Goal: Task Accomplishment & Management: Manage account settings

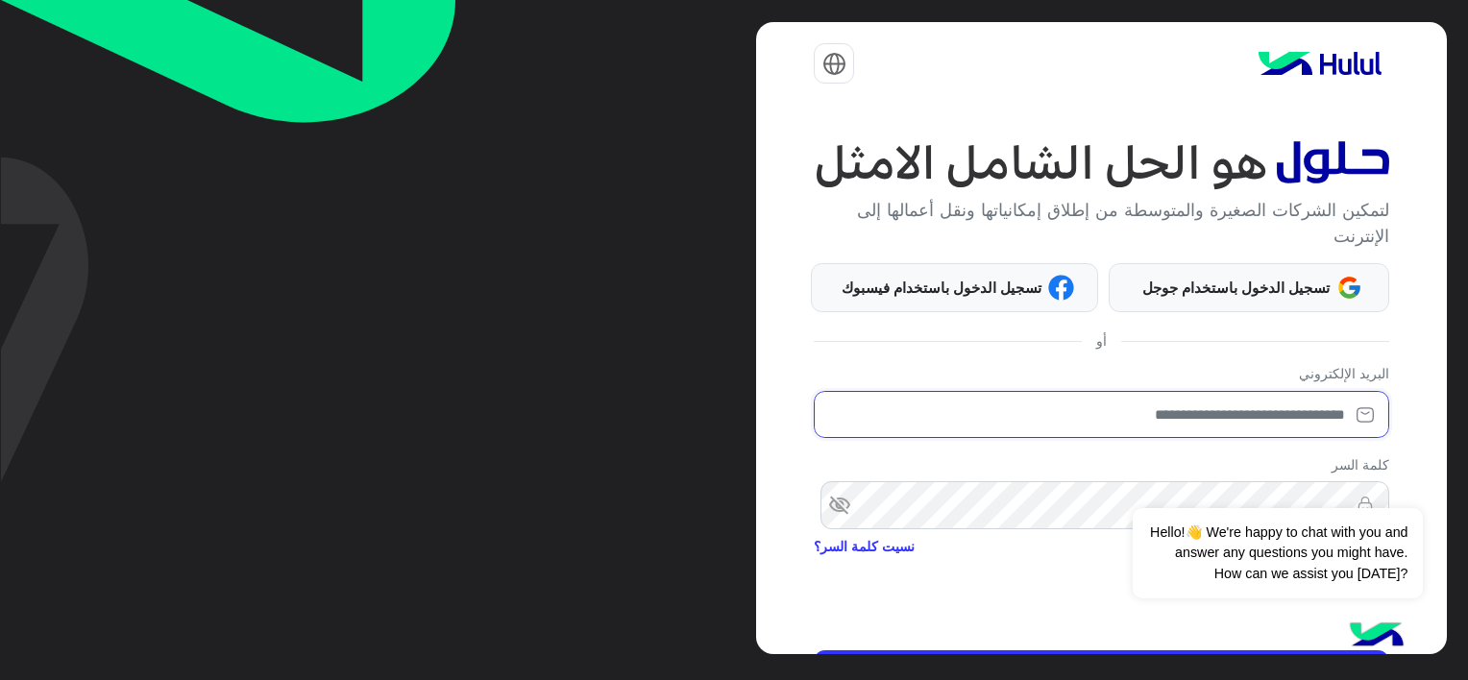
click at [1180, 397] on input "email" at bounding box center [1101, 415] width 574 height 48
drag, startPoint x: 1041, startPoint y: 430, endPoint x: 1467, endPoint y: 385, distance: 427.9
click at [1467, 385] on html "**********" at bounding box center [734, 340] width 1468 height 680
type input "*"
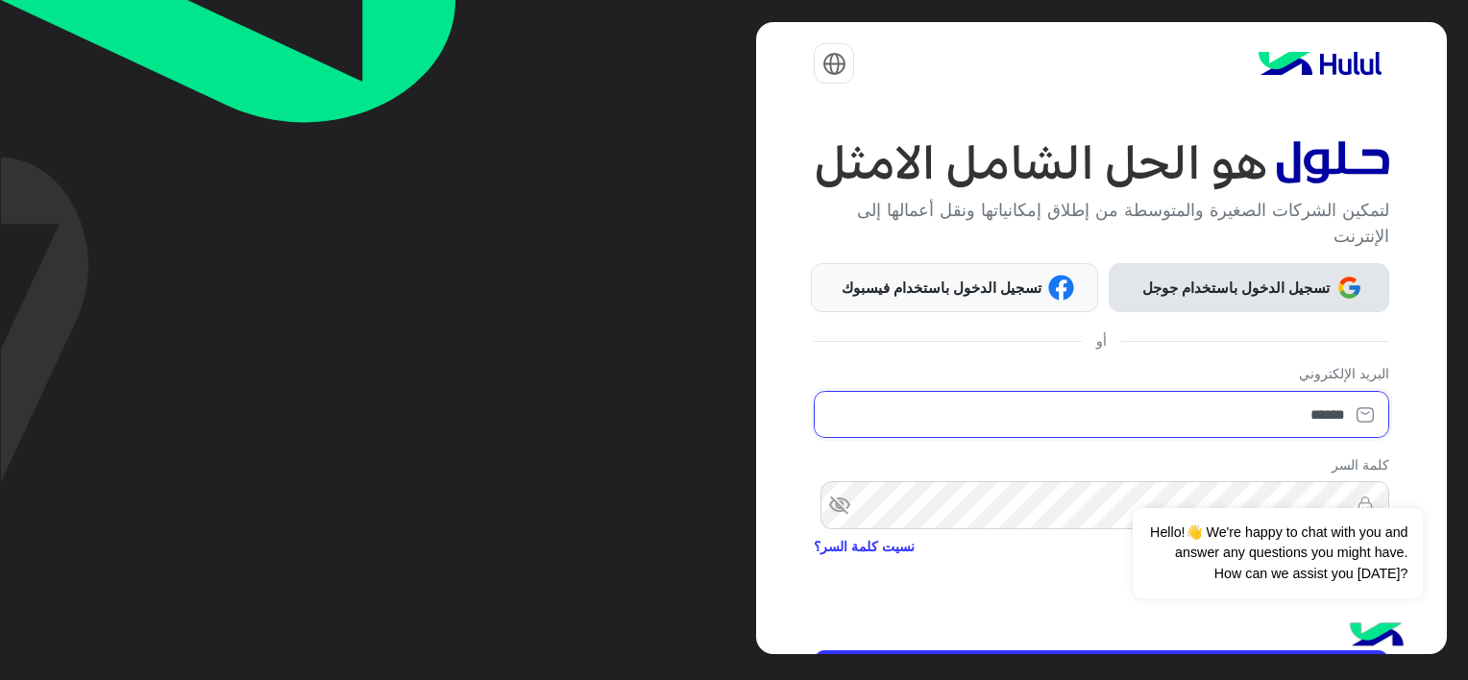
type input "******"
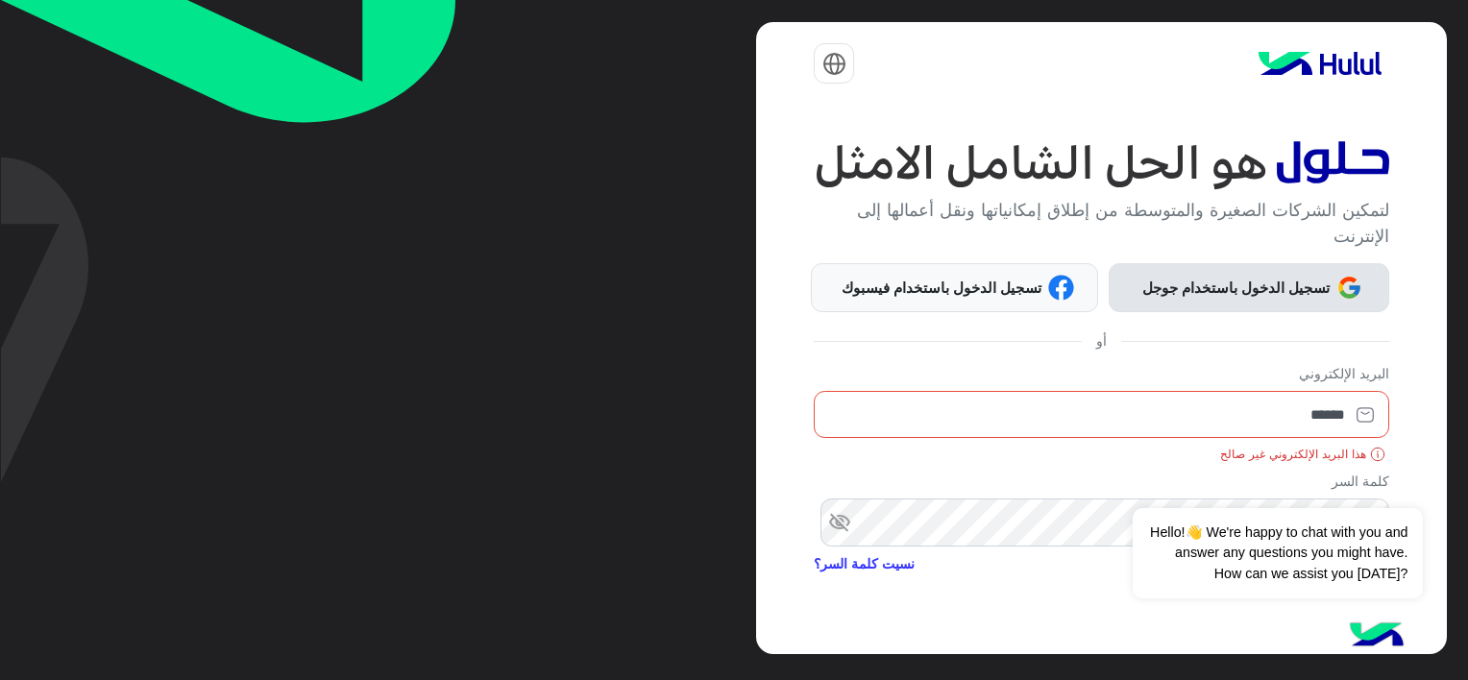
click at [1368, 281] on button "تسجيل الدخول باستخدام جوجل" at bounding box center [1249, 287] width 281 height 48
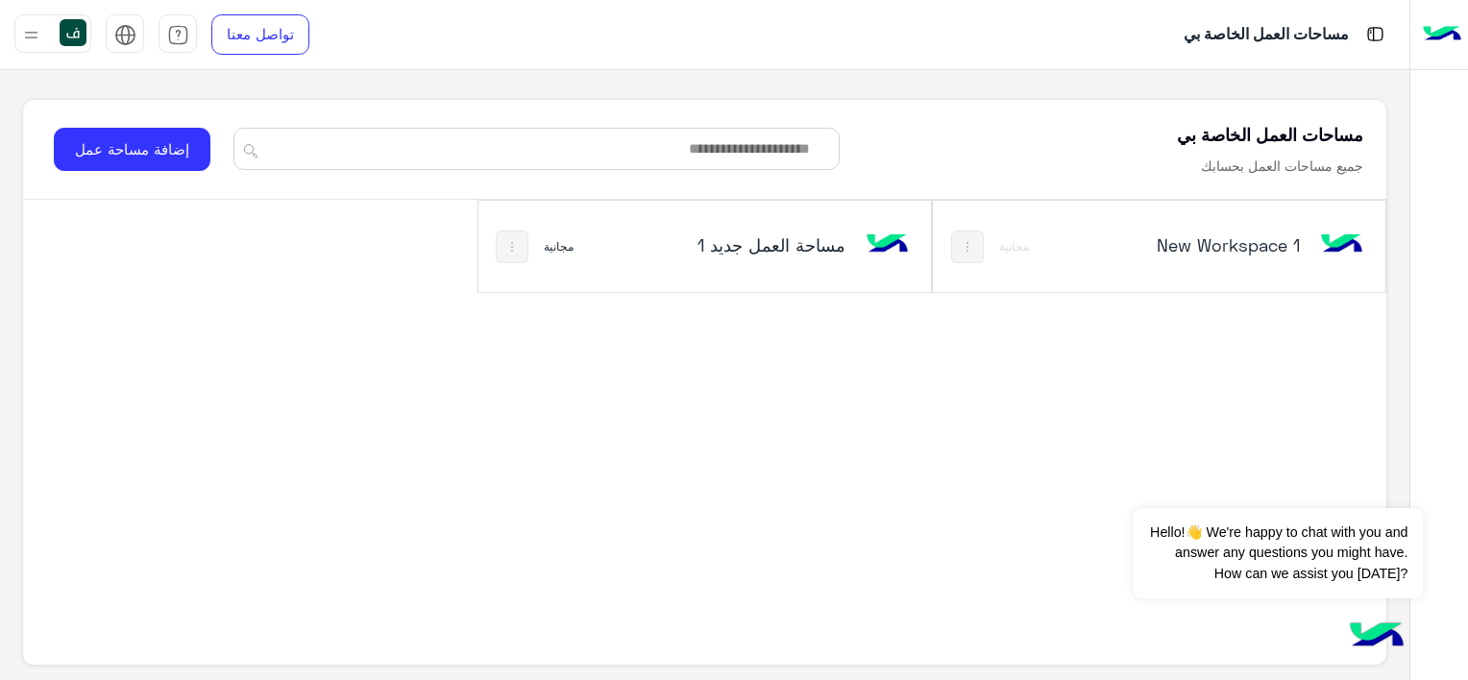
click at [44, 27] on div at bounding box center [52, 33] width 77 height 38
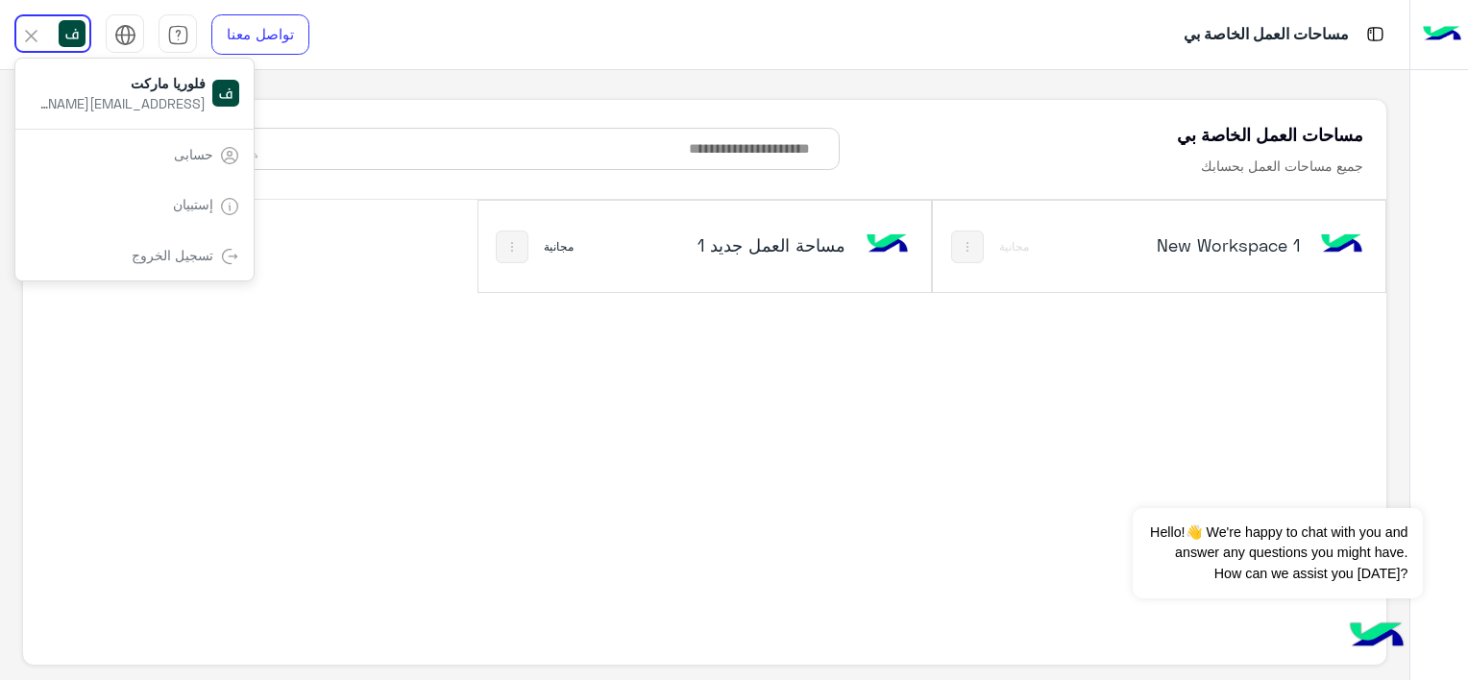
click at [428, 338] on div "New Workspace 1 مجانية مساحة العمل‎ جديد 1 مجانية" at bounding box center [705, 422] width 1364 height 444
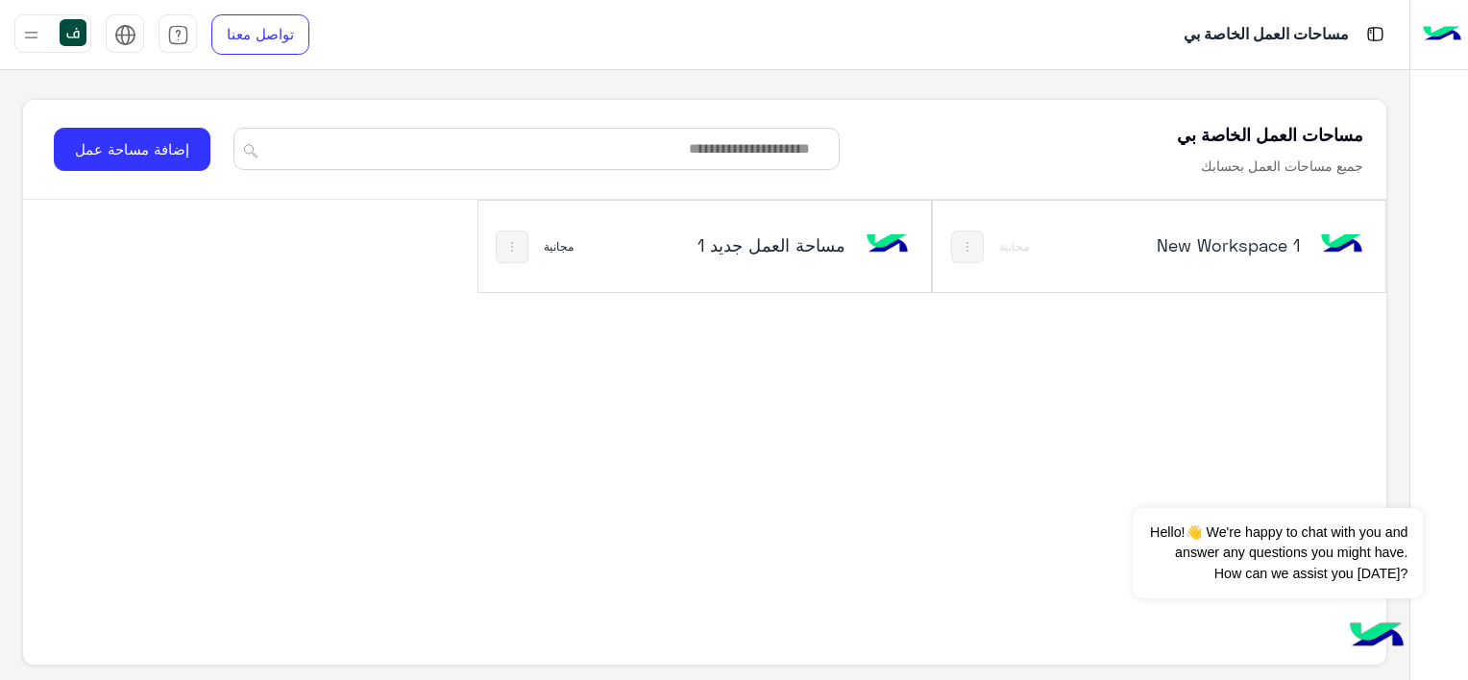
click at [1129, 232] on div "New Workspace 1" at bounding box center [1242, 247] width 250 height 56
click at [961, 241] on img at bounding box center [967, 246] width 15 height 15
click at [790, 387] on div at bounding box center [734, 340] width 1468 height 680
click at [511, 237] on button at bounding box center [512, 247] width 33 height 33
click at [630, 339] on div at bounding box center [734, 340] width 1468 height 680
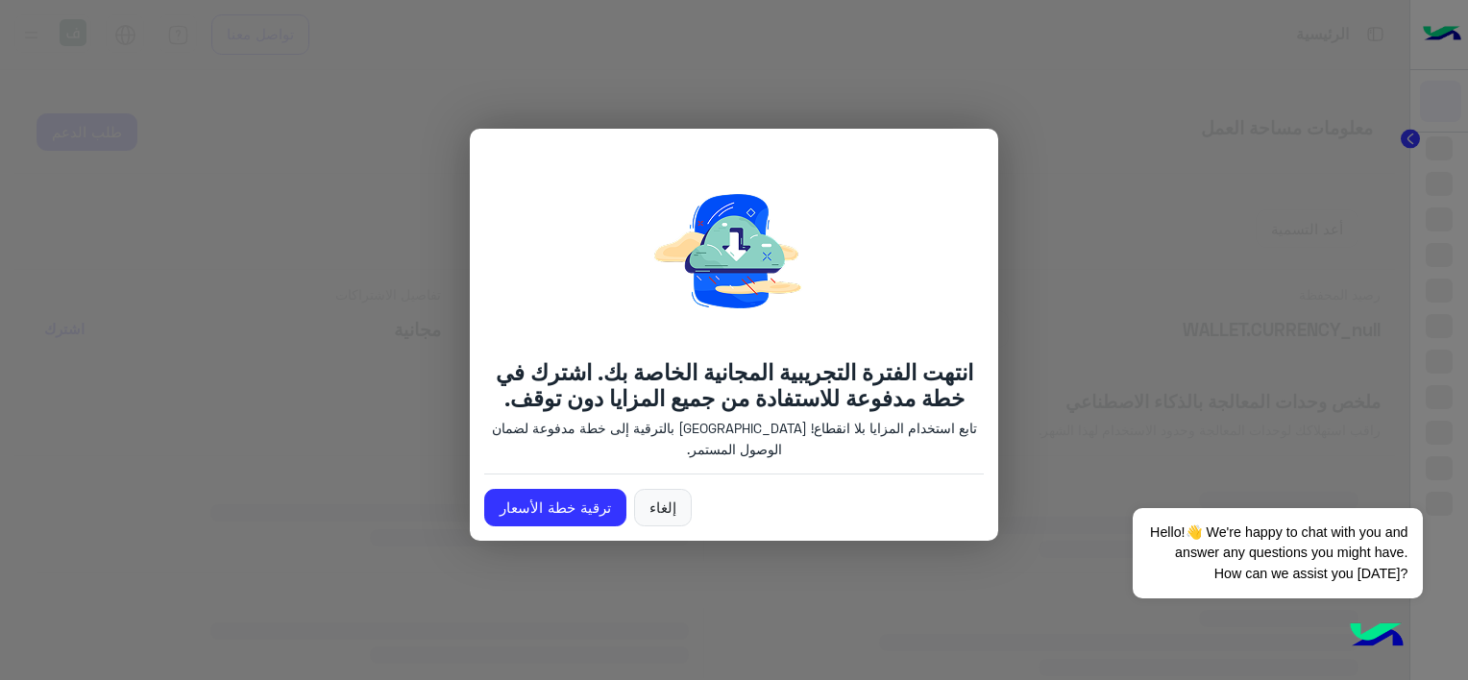
drag, startPoint x: 1039, startPoint y: 260, endPoint x: 476, endPoint y: 311, distance: 565.2
click at [478, 312] on div "انتهت الفترة التجريبية المجانية الخاصة بك. اشترك في خطة مدفوعة للاستفادة من جمي…" at bounding box center [734, 335] width 528 height 413
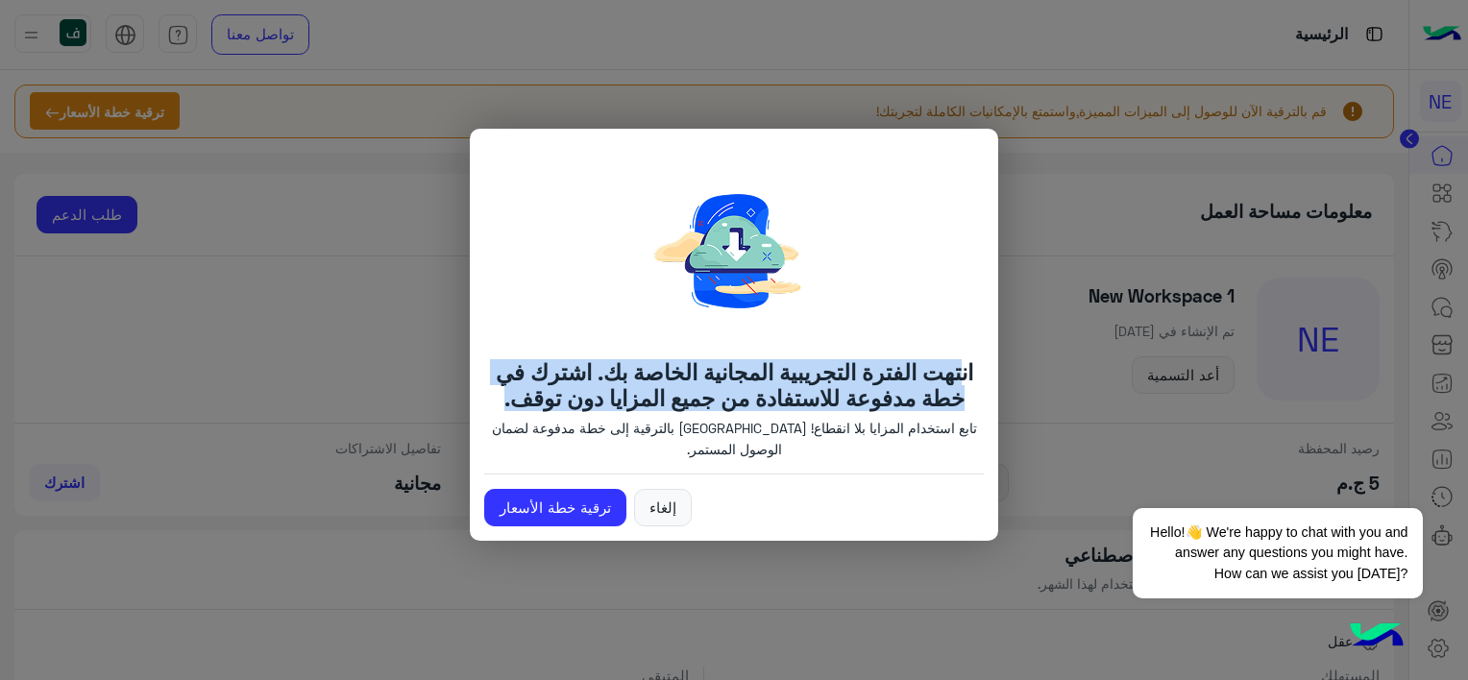
drag, startPoint x: 956, startPoint y: 358, endPoint x: 543, endPoint y: 414, distance: 416.8
click at [543, 411] on h4 "انتهت الفترة التجريبية المجانية الخاصة بك. اشترك في خطة مدفوعة للاستفادة من جمي…" at bounding box center [734, 385] width 500 height 52
drag, startPoint x: 543, startPoint y: 414, endPoint x: 715, endPoint y: 416, distance: 172.0
click at [715, 411] on h4 "انتهت الفترة التجريبية المجانية الخاصة بك. اشترك في خطة مدفوعة للاستفادة من جمي…" at bounding box center [734, 385] width 500 height 52
click at [668, 511] on link "إلغاء" at bounding box center [663, 508] width 58 height 38
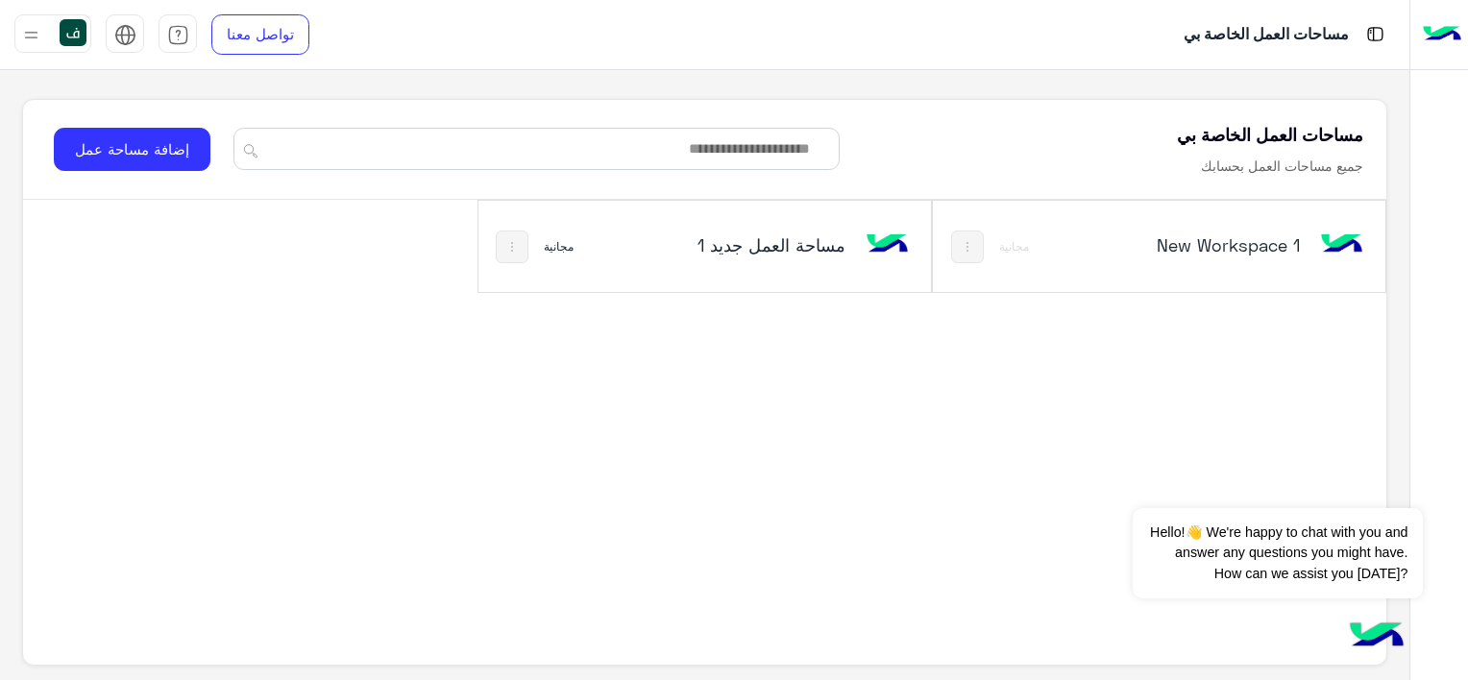
click at [501, 255] on button at bounding box center [512, 247] width 33 height 33
click at [597, 357] on div at bounding box center [734, 340] width 1468 height 680
click at [968, 254] on img at bounding box center [967, 246] width 15 height 15
click at [895, 377] on div at bounding box center [734, 340] width 1468 height 680
click at [982, 243] on button at bounding box center [967, 247] width 33 height 33
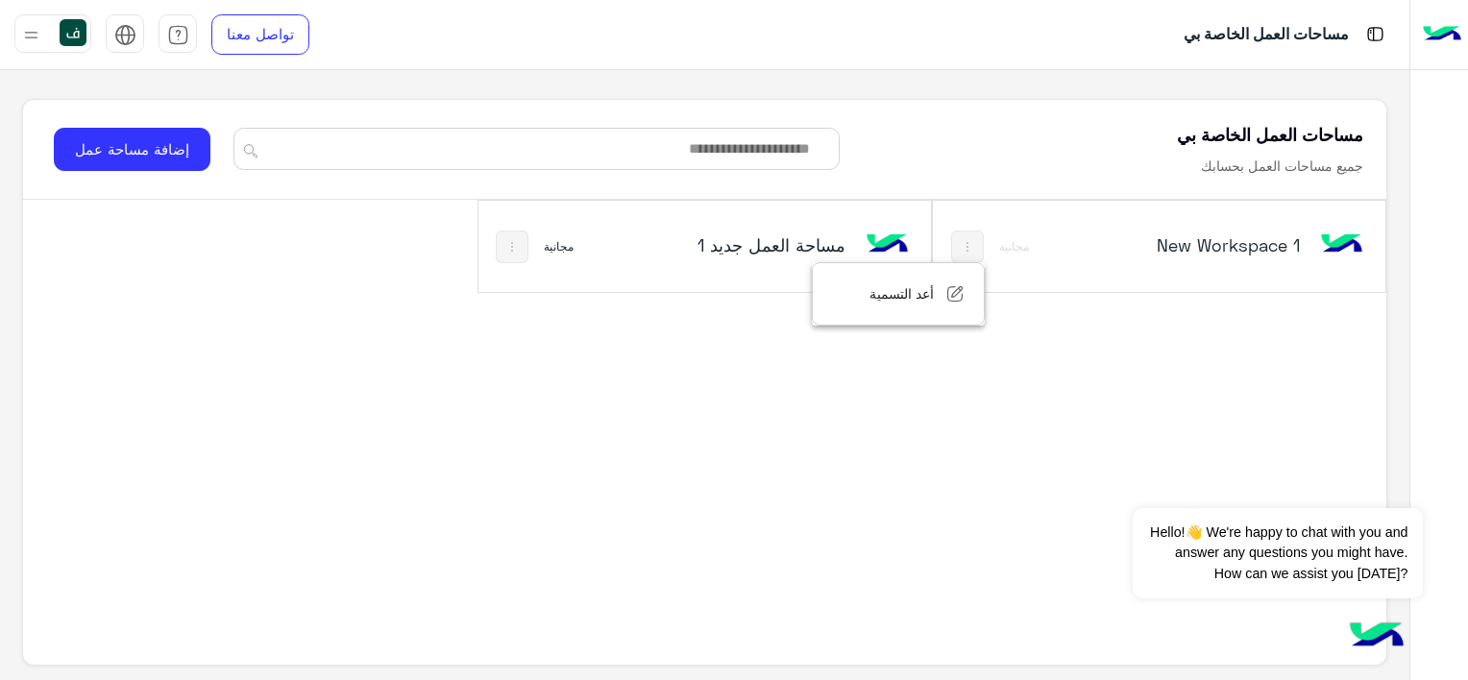
click at [764, 496] on div at bounding box center [734, 340] width 1468 height 680
click at [49, 48] on div at bounding box center [52, 33] width 77 height 38
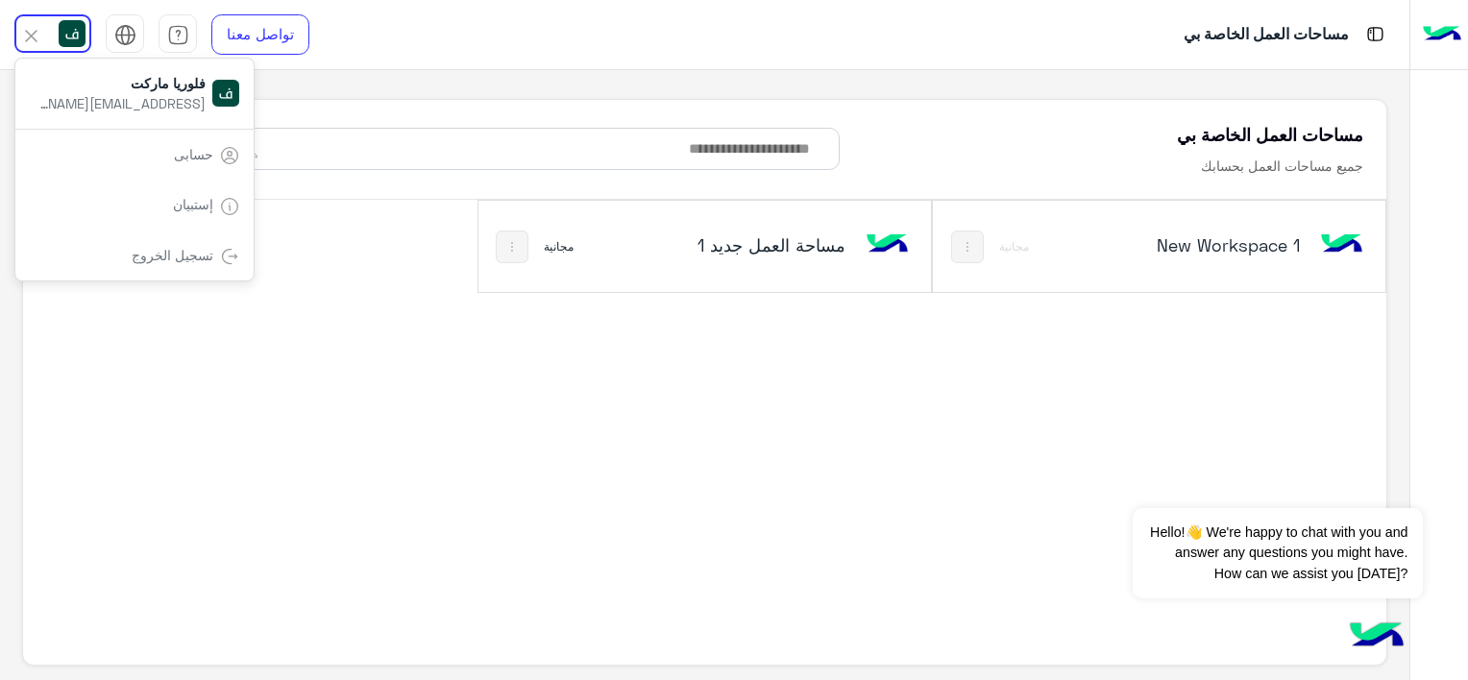
click at [687, 354] on div "New Workspace 1 مجانية مساحة العمل‎ جديد 1 مجانية" at bounding box center [705, 422] width 1364 height 444
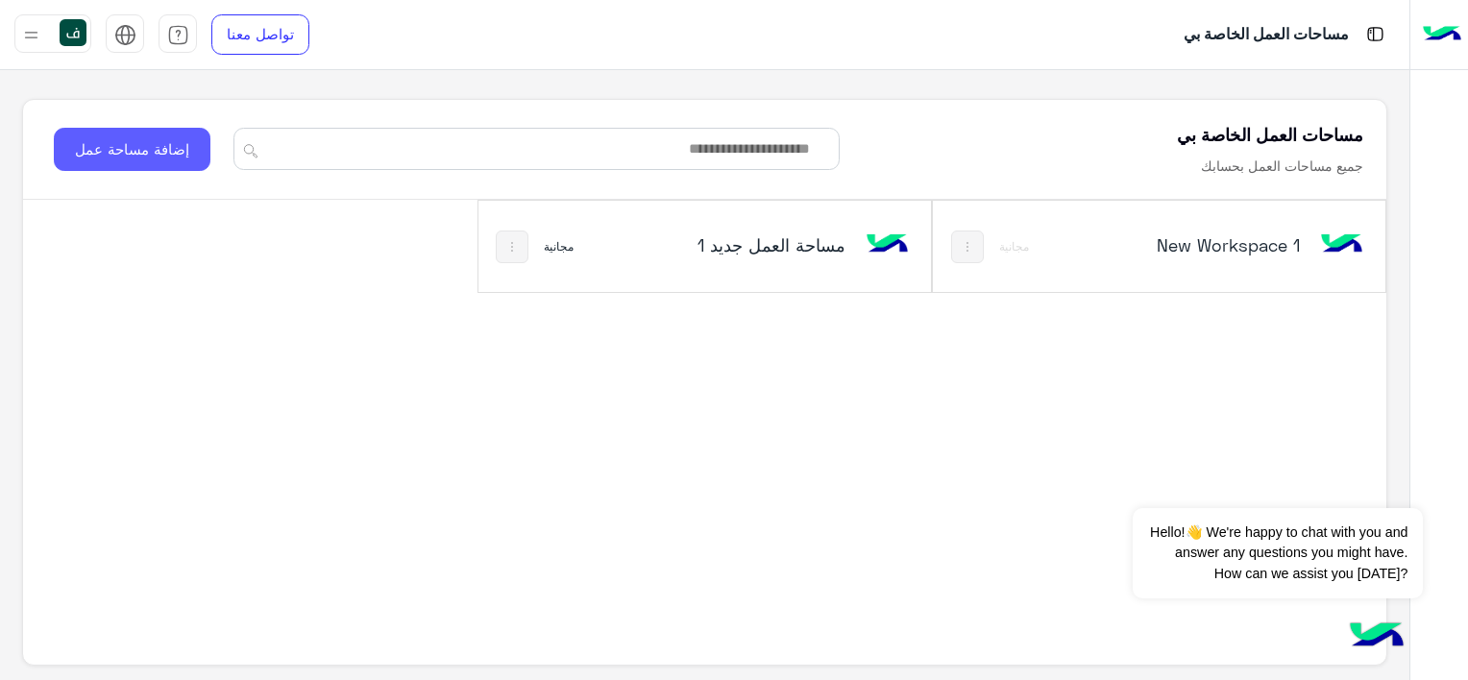
click at [148, 134] on button "إضافة مساحة عمل" at bounding box center [132, 149] width 157 height 43
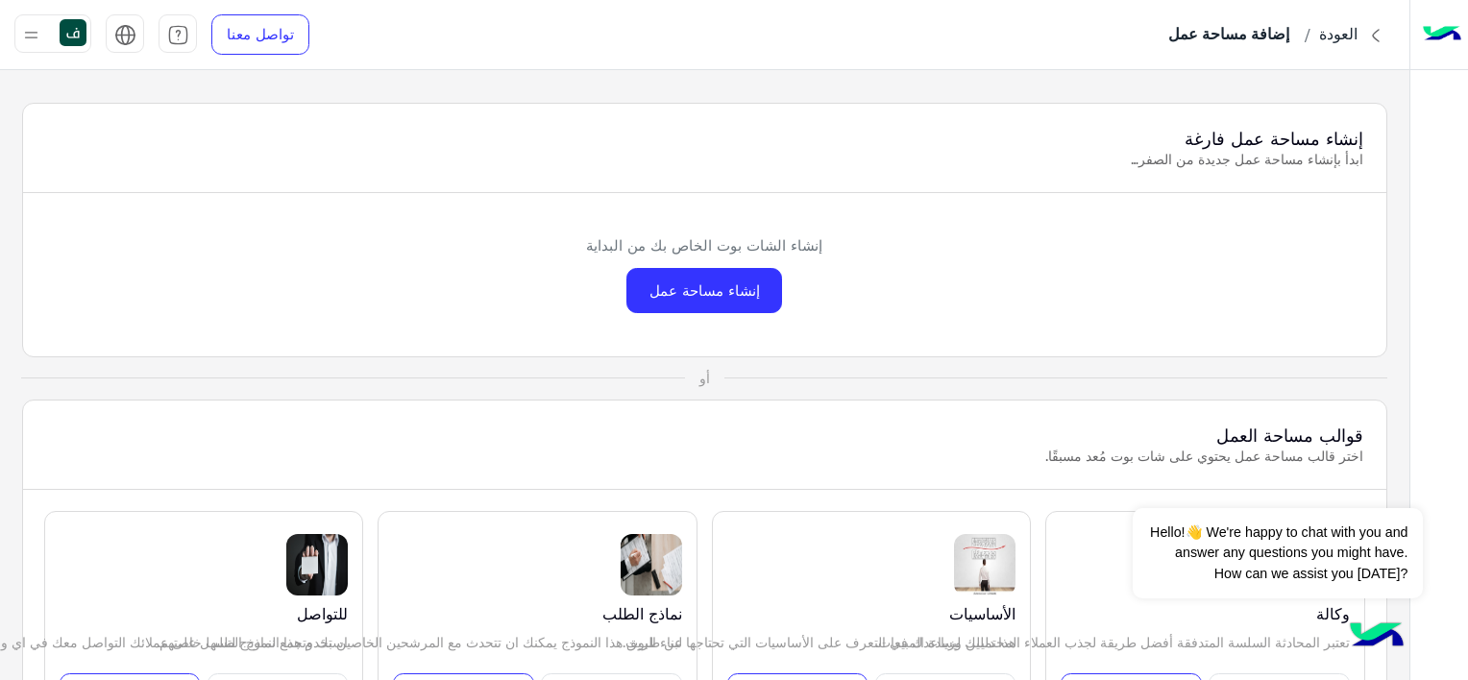
scroll to position [96, 0]
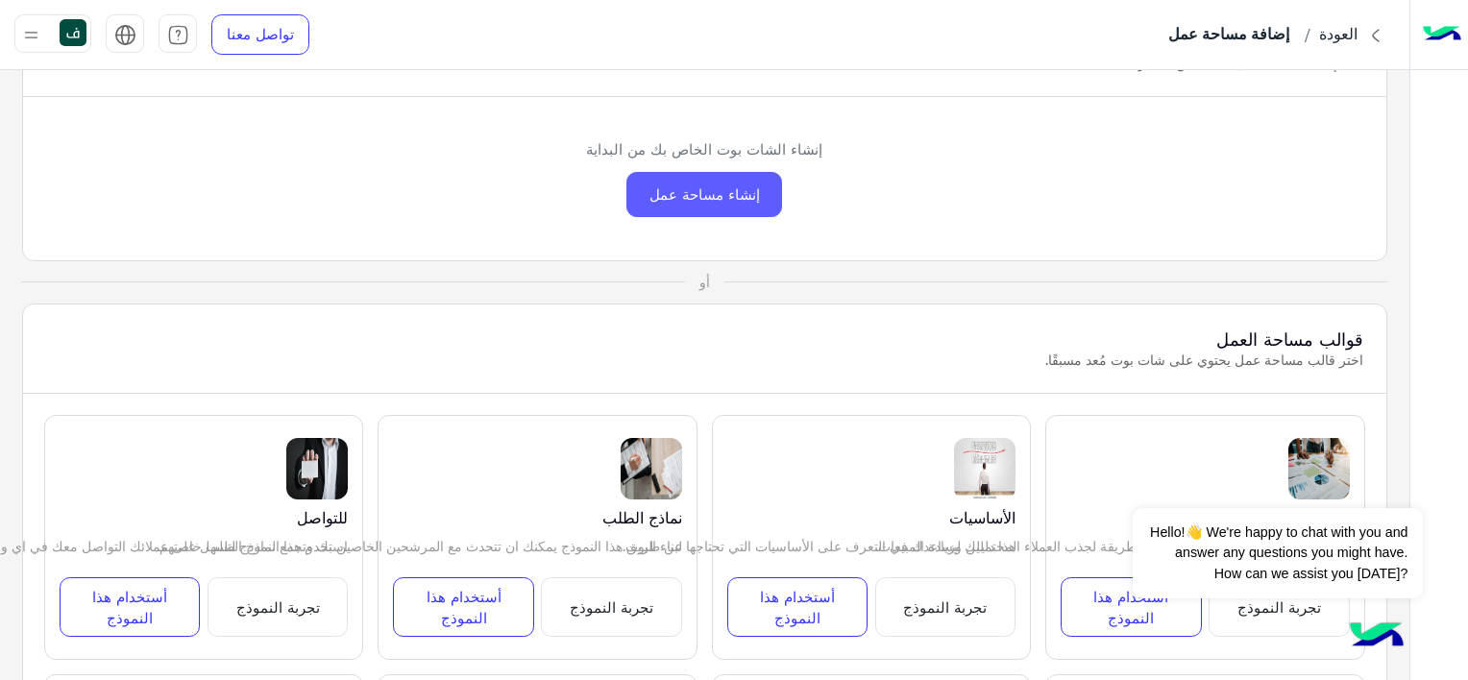
click at [707, 196] on div "إنشاء مساحة عمل" at bounding box center [704, 194] width 156 height 45
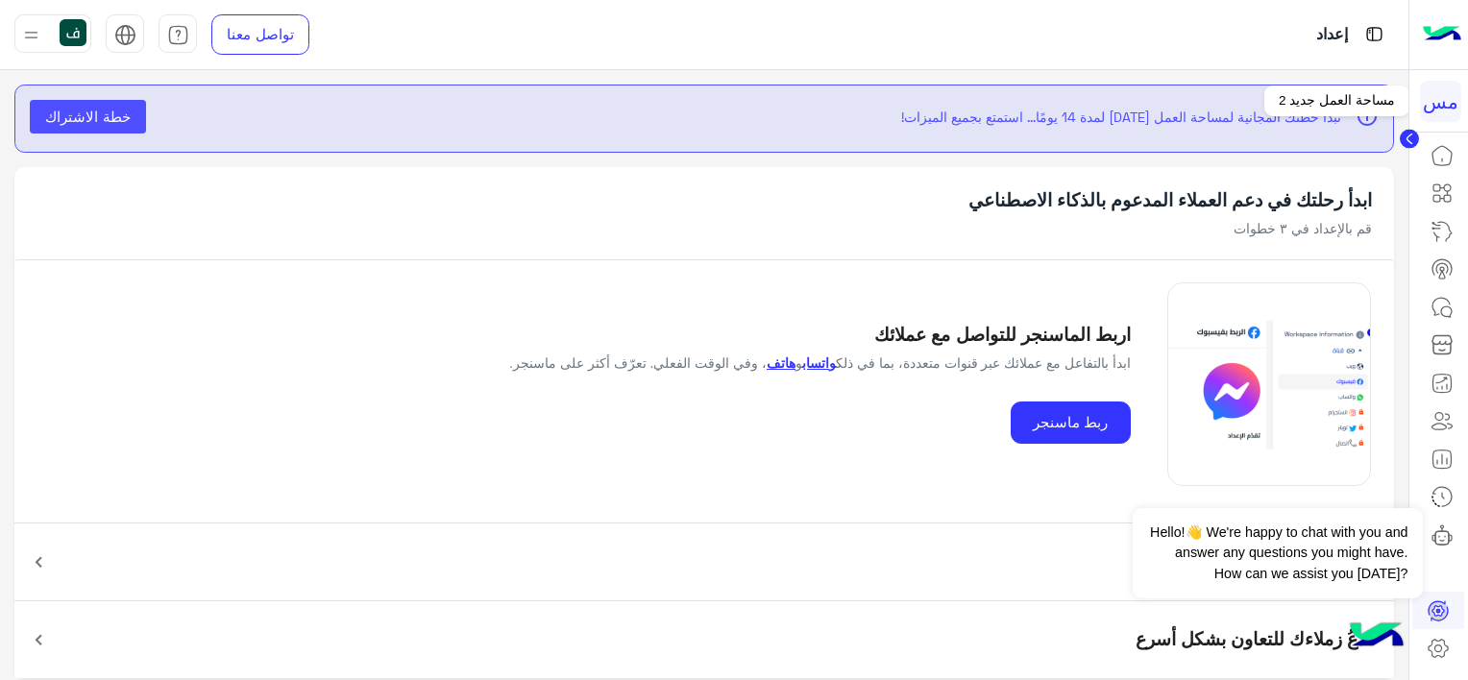
click at [1438, 110] on div "مس" at bounding box center [1440, 101] width 41 height 41
click at [1438, 638] on icon at bounding box center [1438, 648] width 23 height 23
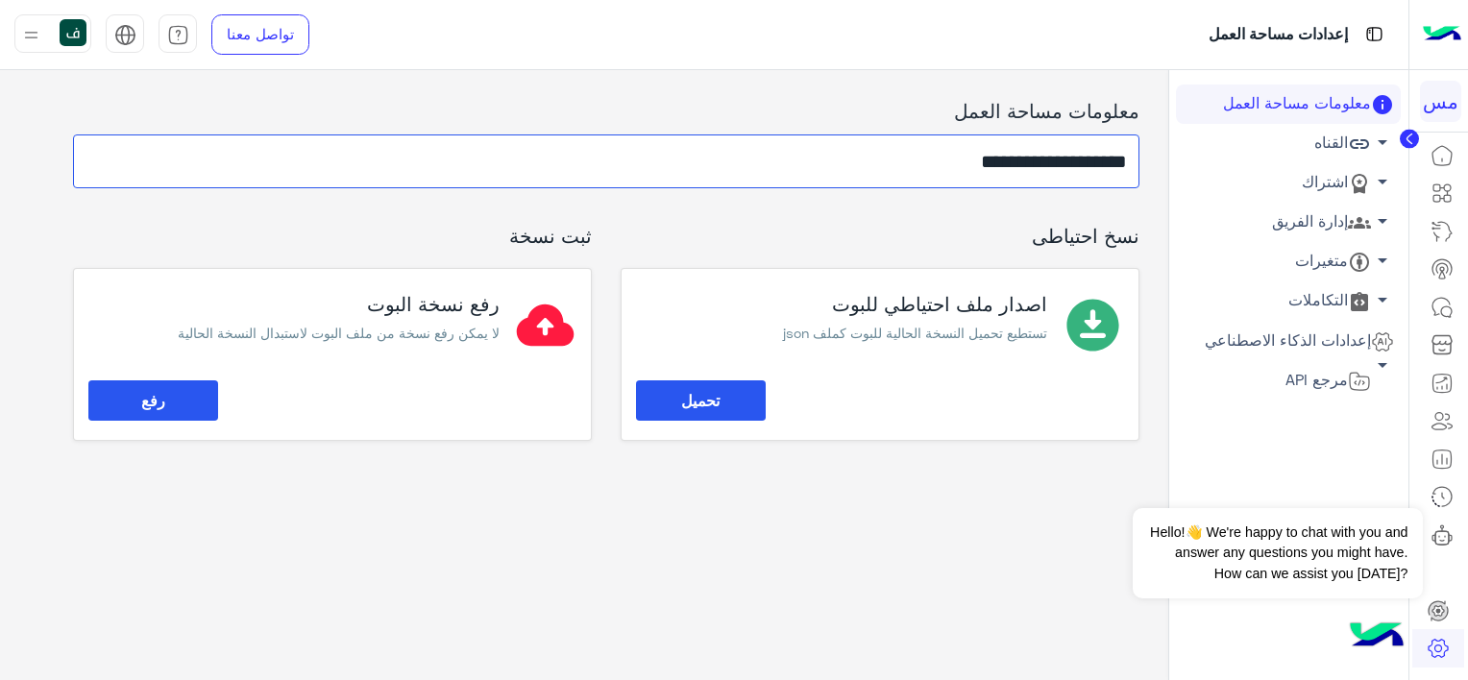
drag, startPoint x: 885, startPoint y: 165, endPoint x: 1444, endPoint y: 159, distance: 559.1
click at [1467, 159] on html "**********" at bounding box center [734, 340] width 1468 height 680
type input "**********"
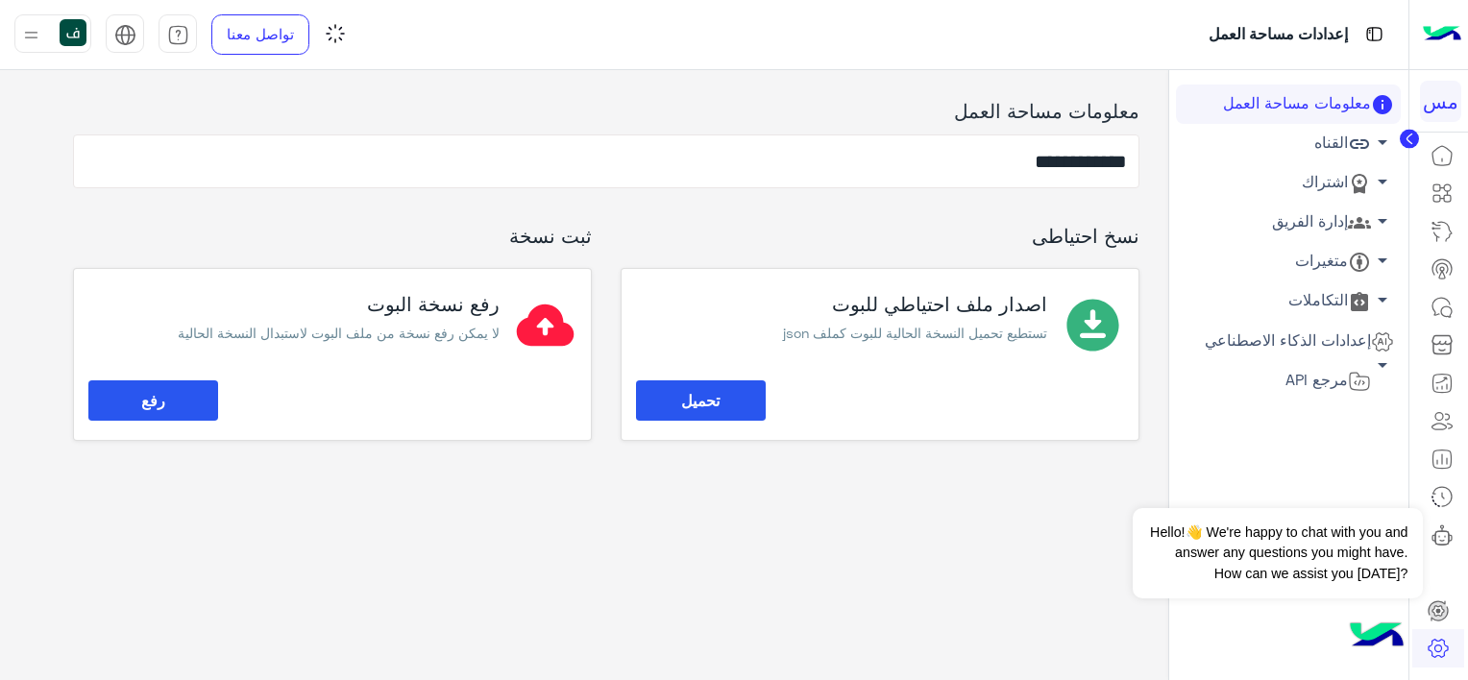
click at [953, 534] on div "**********" at bounding box center [584, 370] width 1168 height 601
click at [1292, 228] on link "إدارة الفريق arrow_drop_down" at bounding box center [1288, 222] width 225 height 39
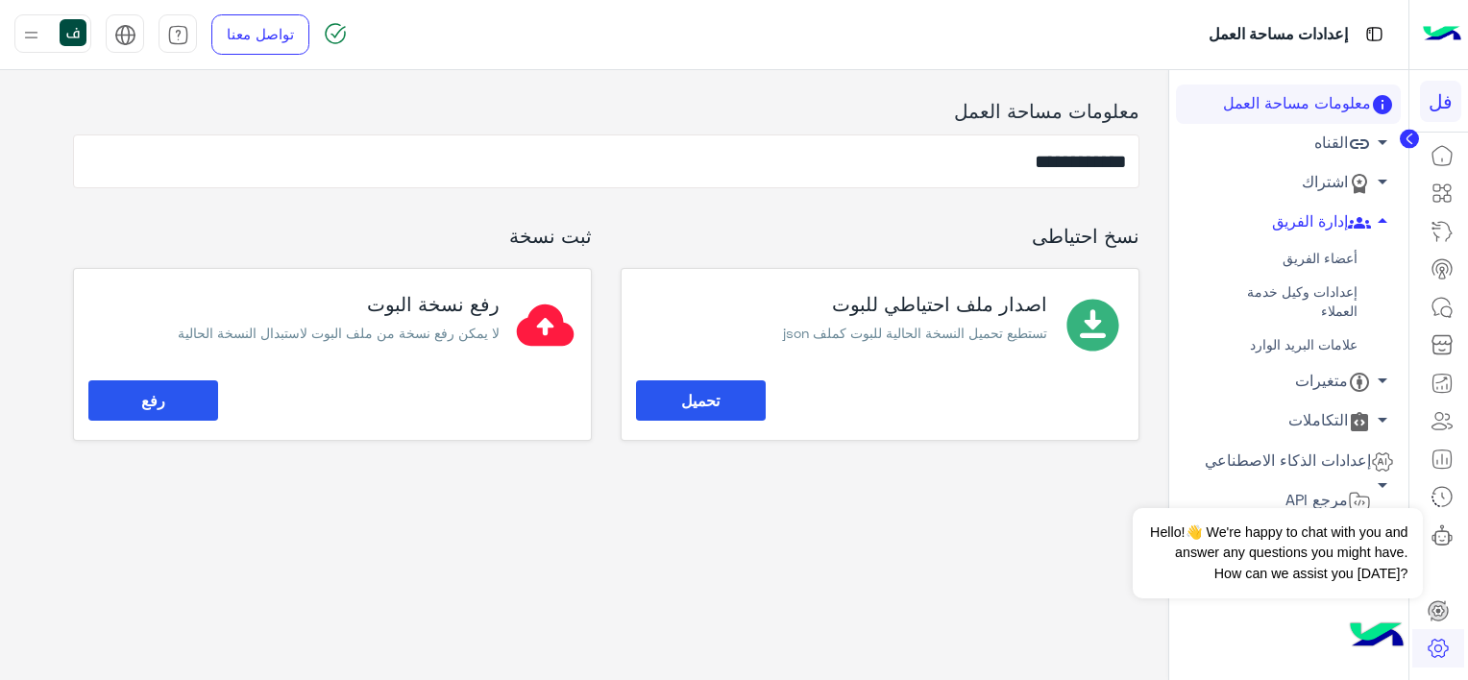
click at [1306, 260] on link "أعضاء الفريق" at bounding box center [1288, 259] width 225 height 34
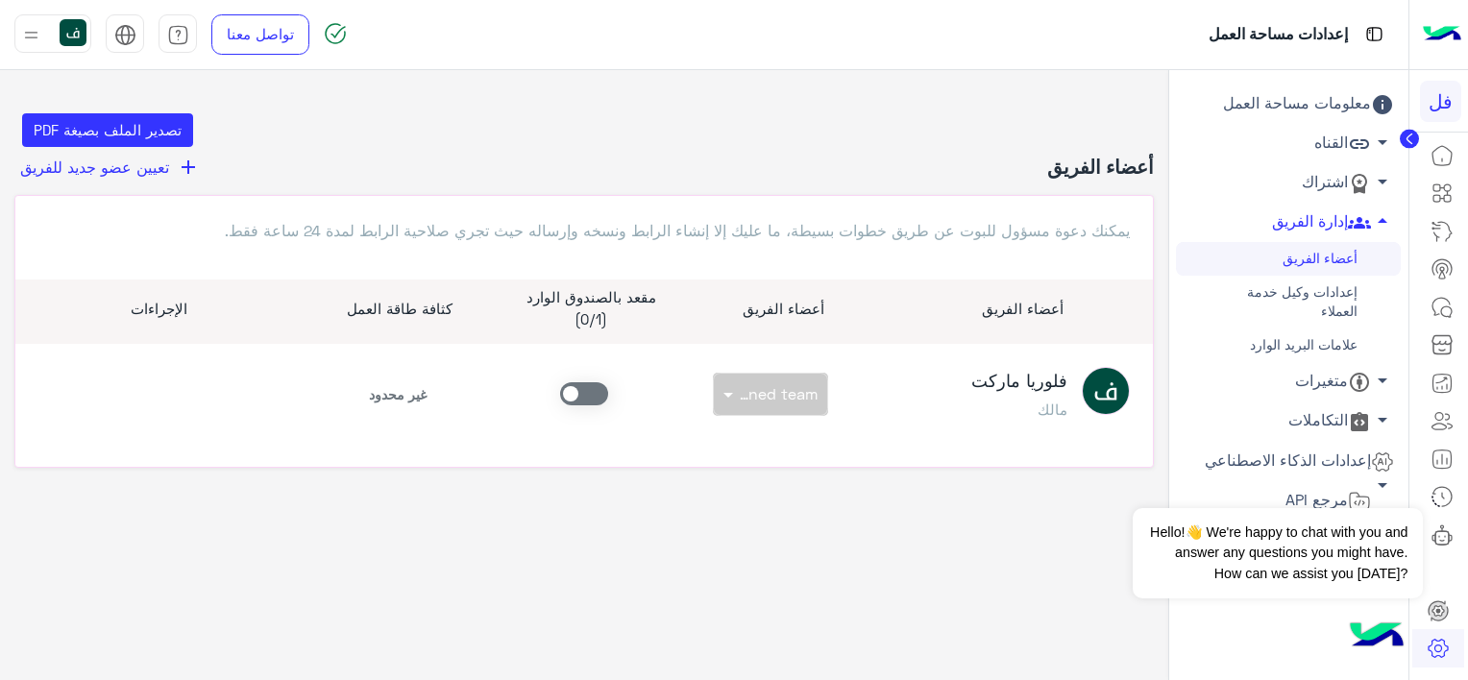
click at [132, 173] on span "تعيين عضو جديد للفريق" at bounding box center [94, 167] width 149 height 18
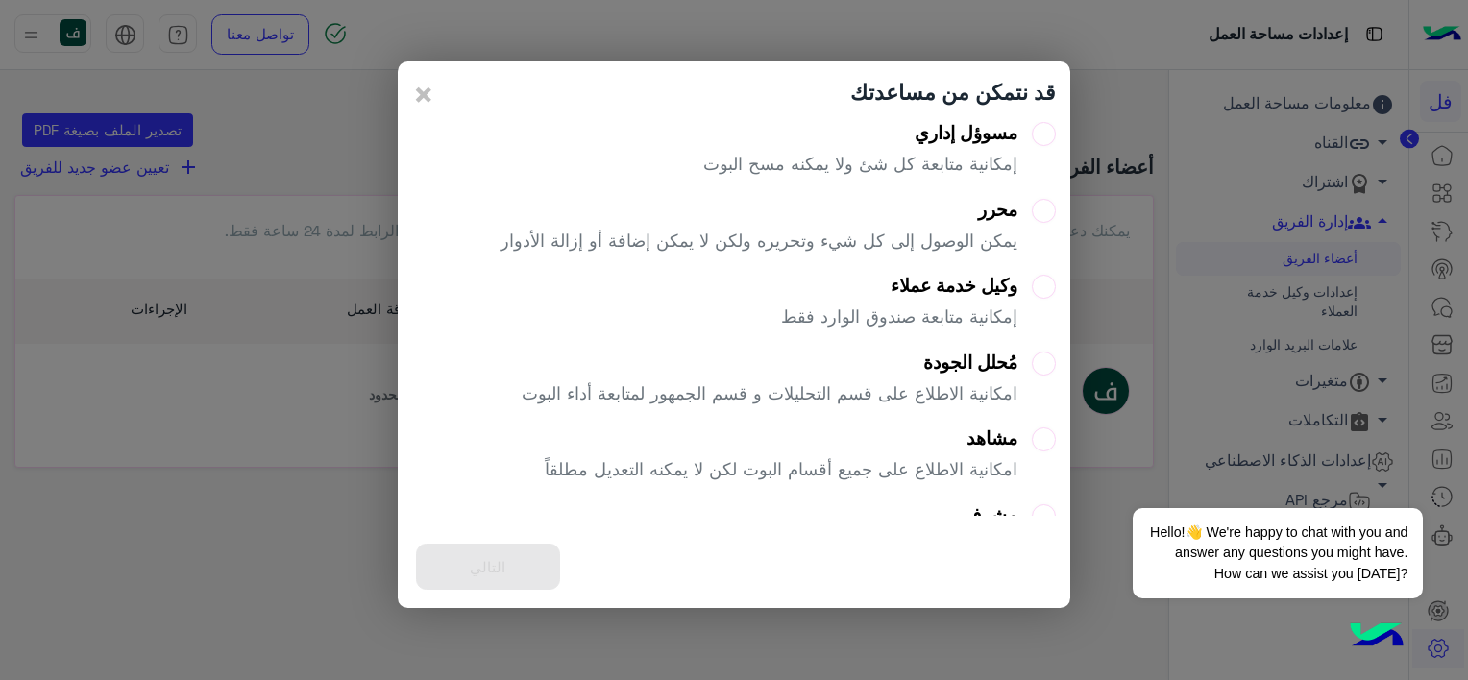
click at [998, 147] on div "مسوؤل إداري إمكانية متابعة كل شئ ولا يمكنه مسح البوت" at bounding box center [860, 156] width 314 height 69
click at [507, 553] on button "التالي" at bounding box center [488, 567] width 144 height 47
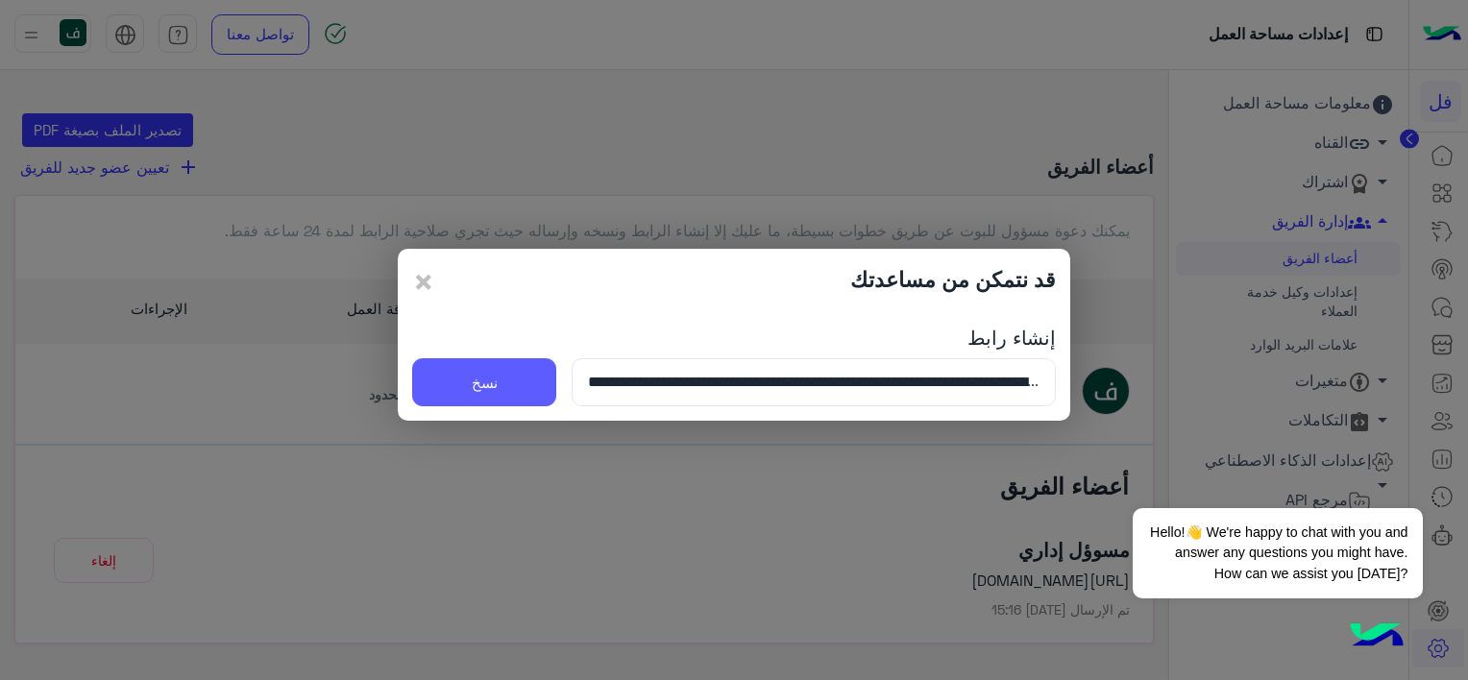
click at [461, 383] on button "نسخ" at bounding box center [484, 382] width 144 height 48
click at [423, 276] on span "×" at bounding box center [423, 280] width 23 height 43
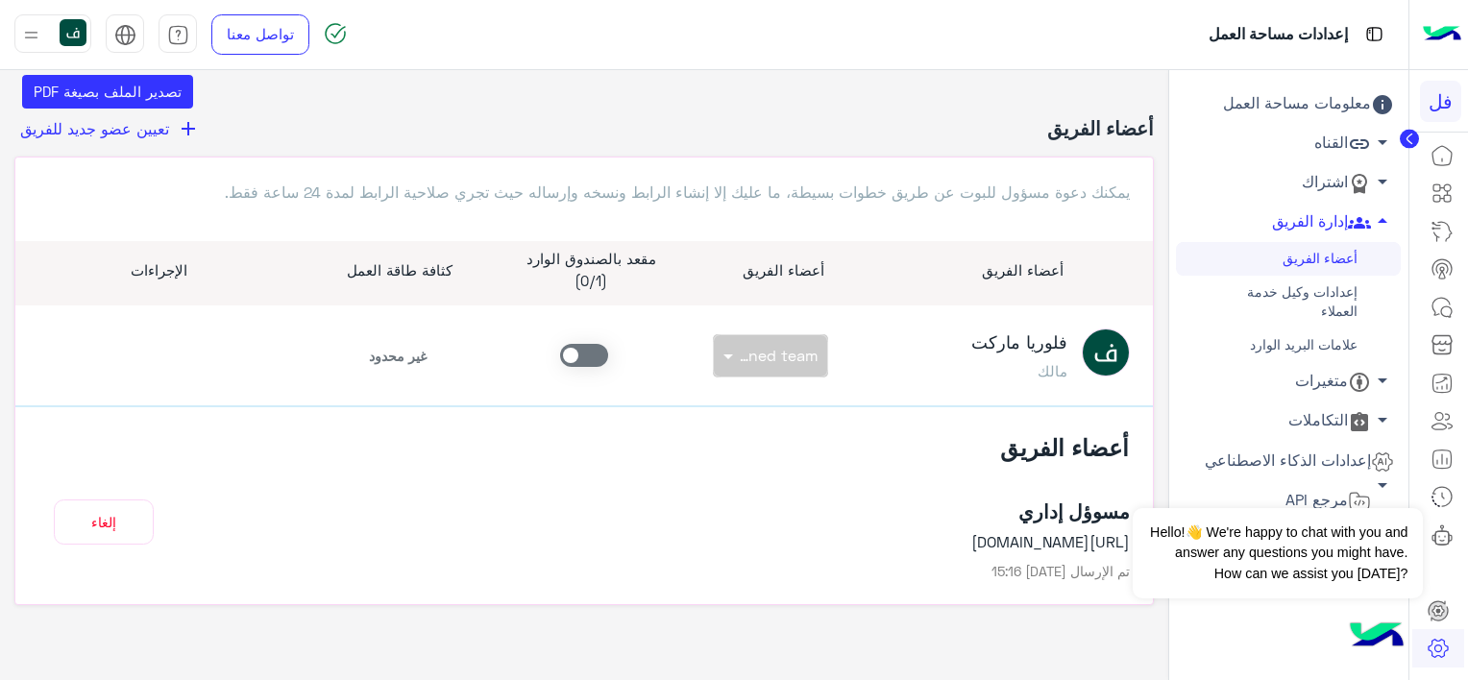
scroll to position [58, 0]
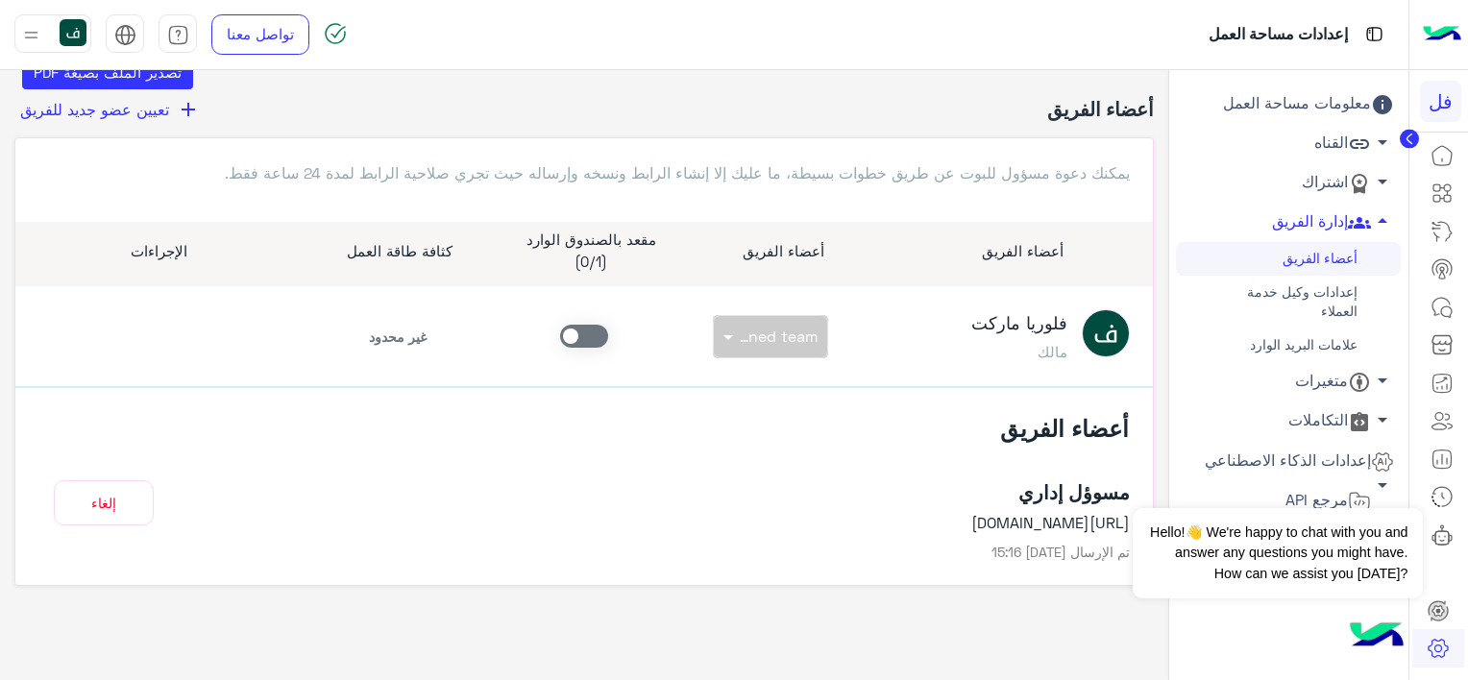
click at [1341, 147] on link "القناه arrow_drop_down" at bounding box center [1288, 143] width 225 height 39
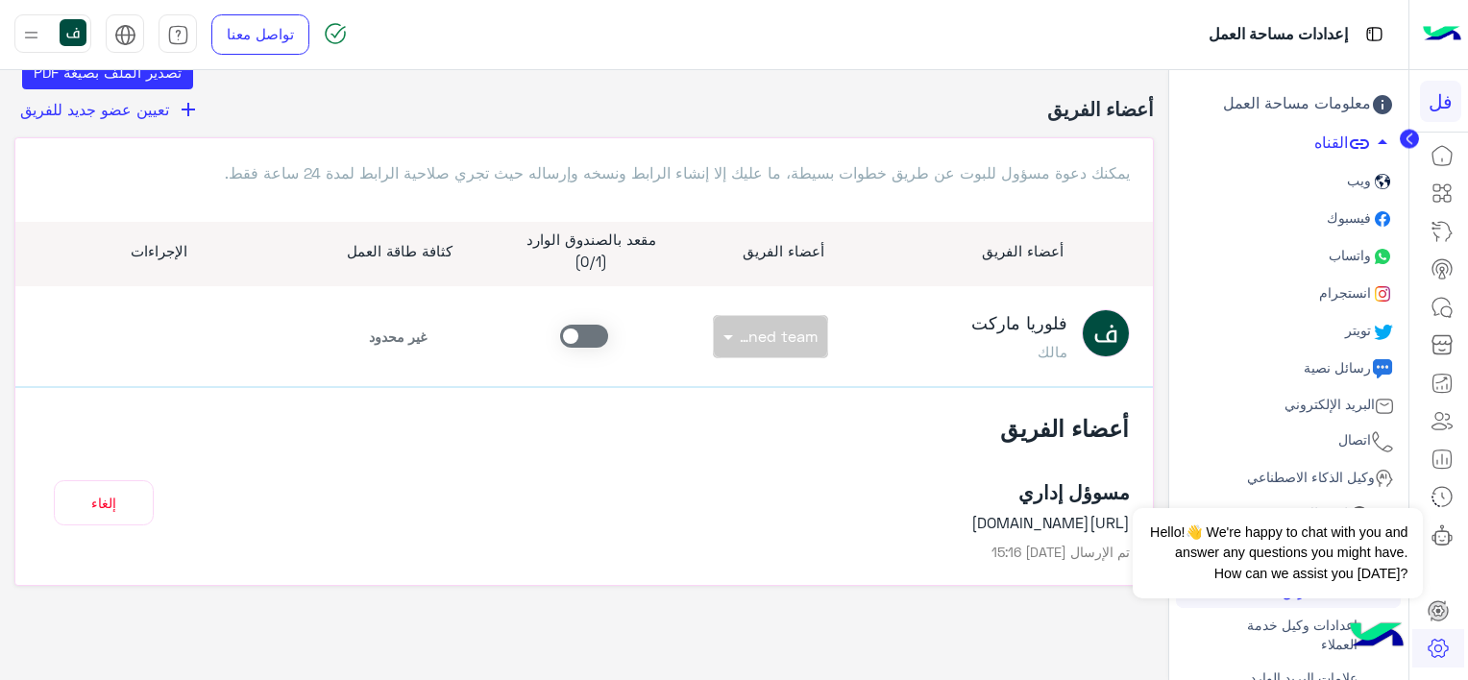
click at [1359, 277] on link "انستجرام" at bounding box center [1288, 294] width 225 height 37
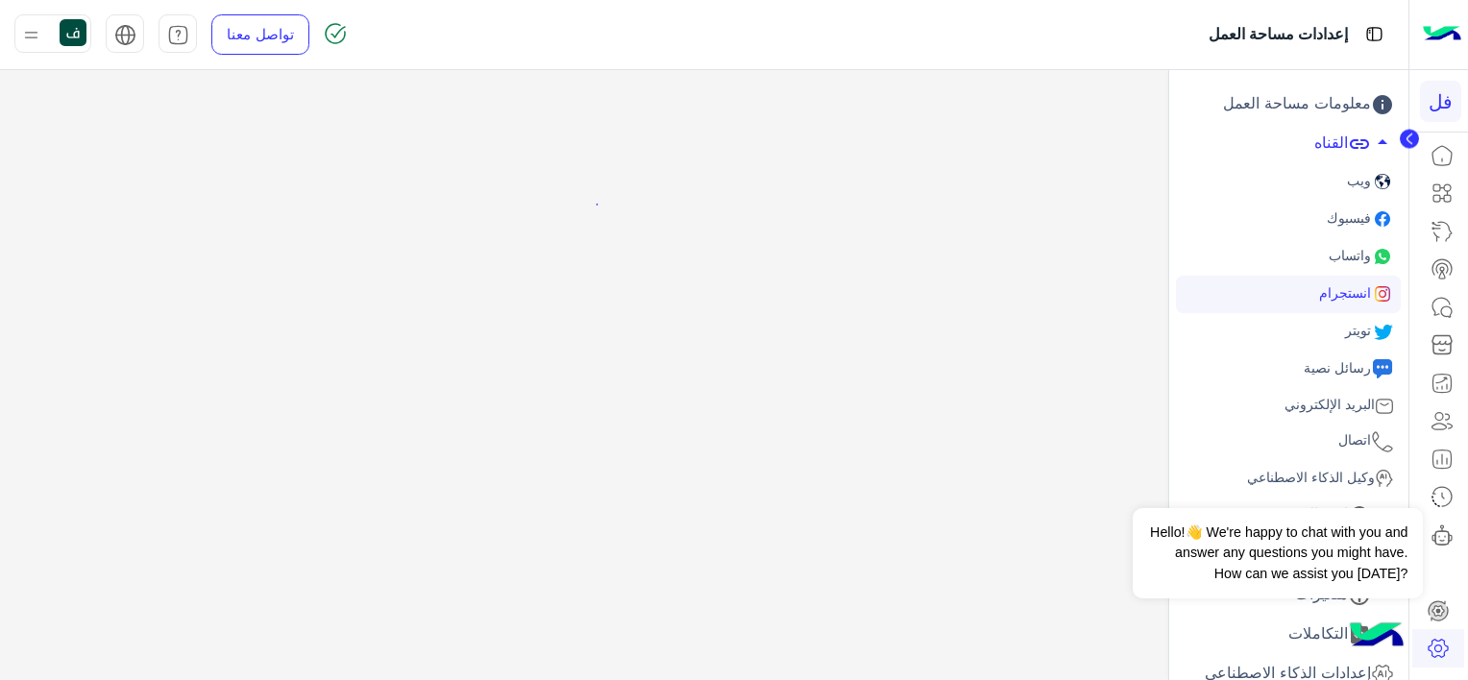
click at [1346, 261] on span "واتساب" at bounding box center [1348, 255] width 46 height 16
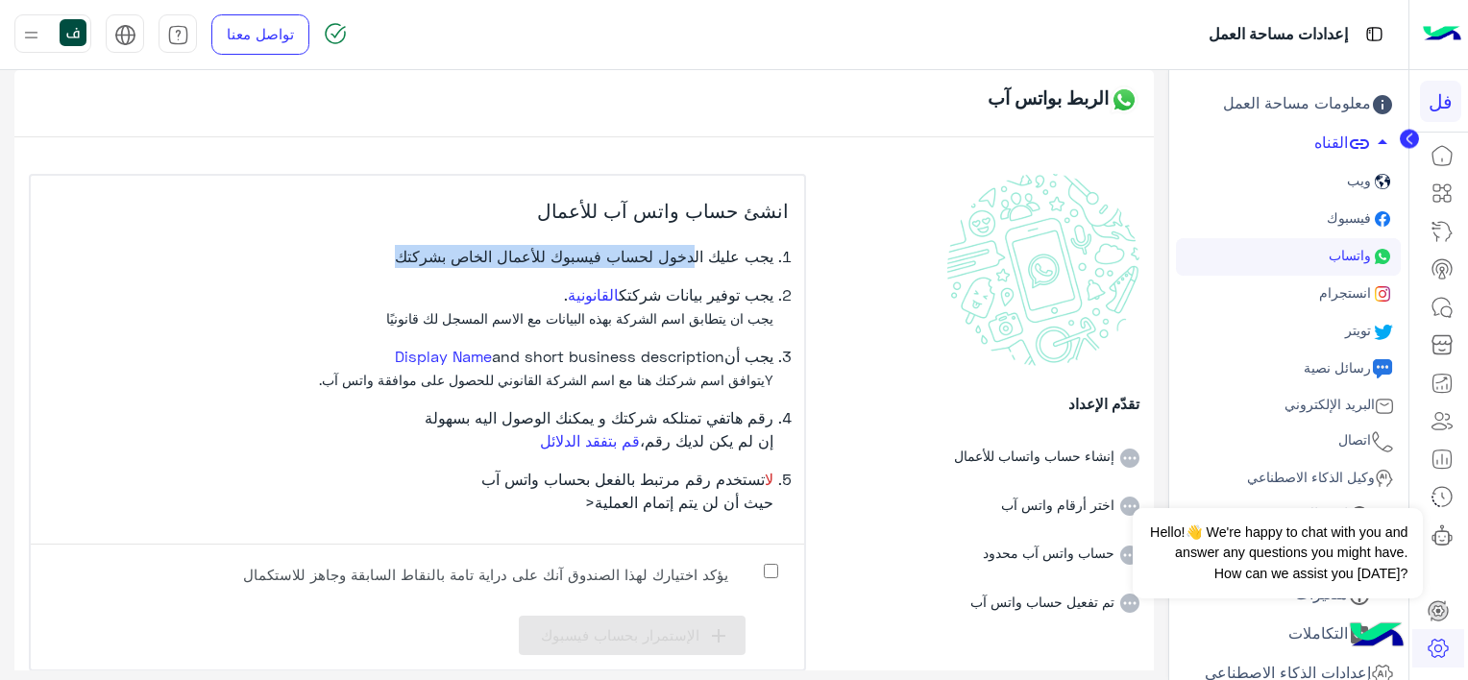
drag, startPoint x: 668, startPoint y: 250, endPoint x: 407, endPoint y: 256, distance: 260.4
click at [407, 256] on span "يجب عليك الدخول لحساب فيسبوك للأعمال الخاص بشركتك" at bounding box center [584, 256] width 378 height 18
drag, startPoint x: 407, startPoint y: 256, endPoint x: 413, endPoint y: 283, distance: 27.5
click at [413, 283] on li "يجب توفير بيانات شركتك القانونية . يجب ان يتطابق اسم الشركة بهذه البيانات مع ال…" at bounding box center [409, 313] width 727 height 61
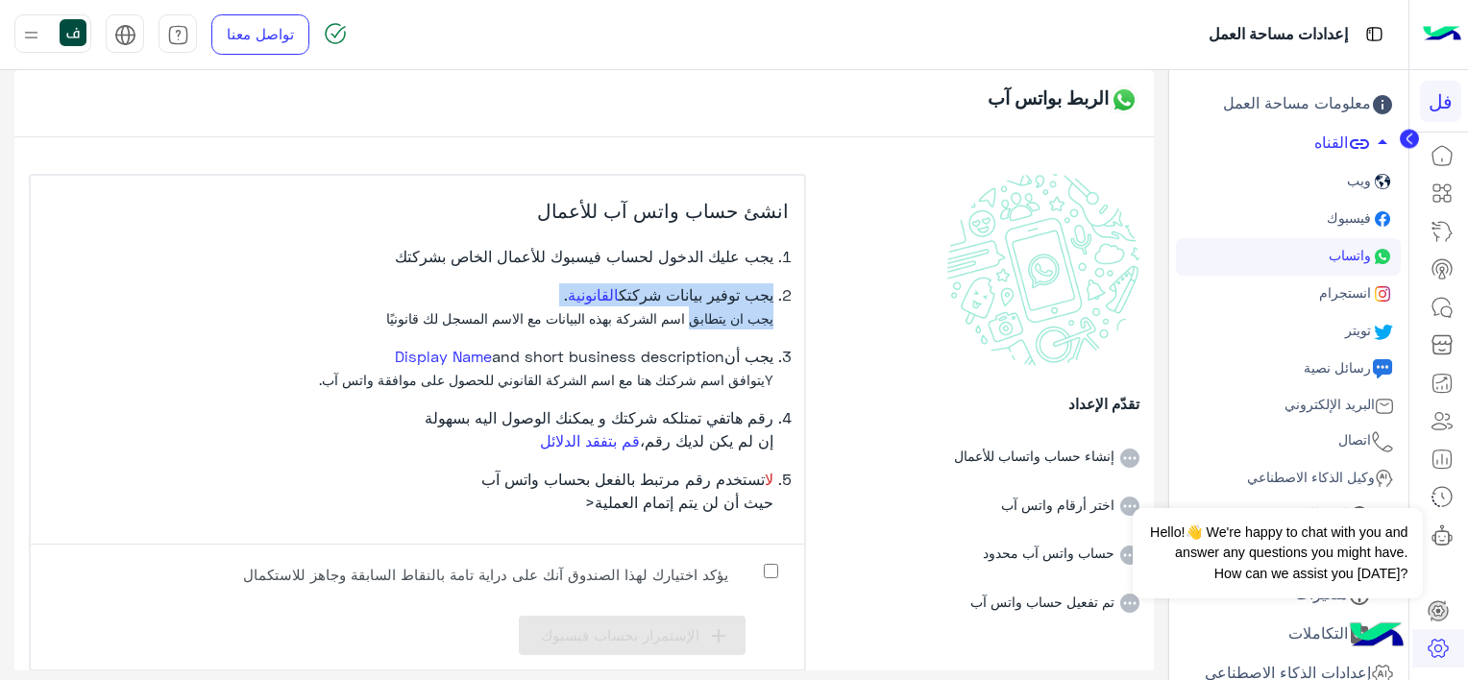
drag, startPoint x: 775, startPoint y: 302, endPoint x: 692, endPoint y: 315, distance: 84.7
click at [692, 315] on li "يجب توفير بيانات شركتك القانونية . يجب ان يتطابق اسم الشركة بهذه البيانات مع ال…" at bounding box center [409, 313] width 727 height 61
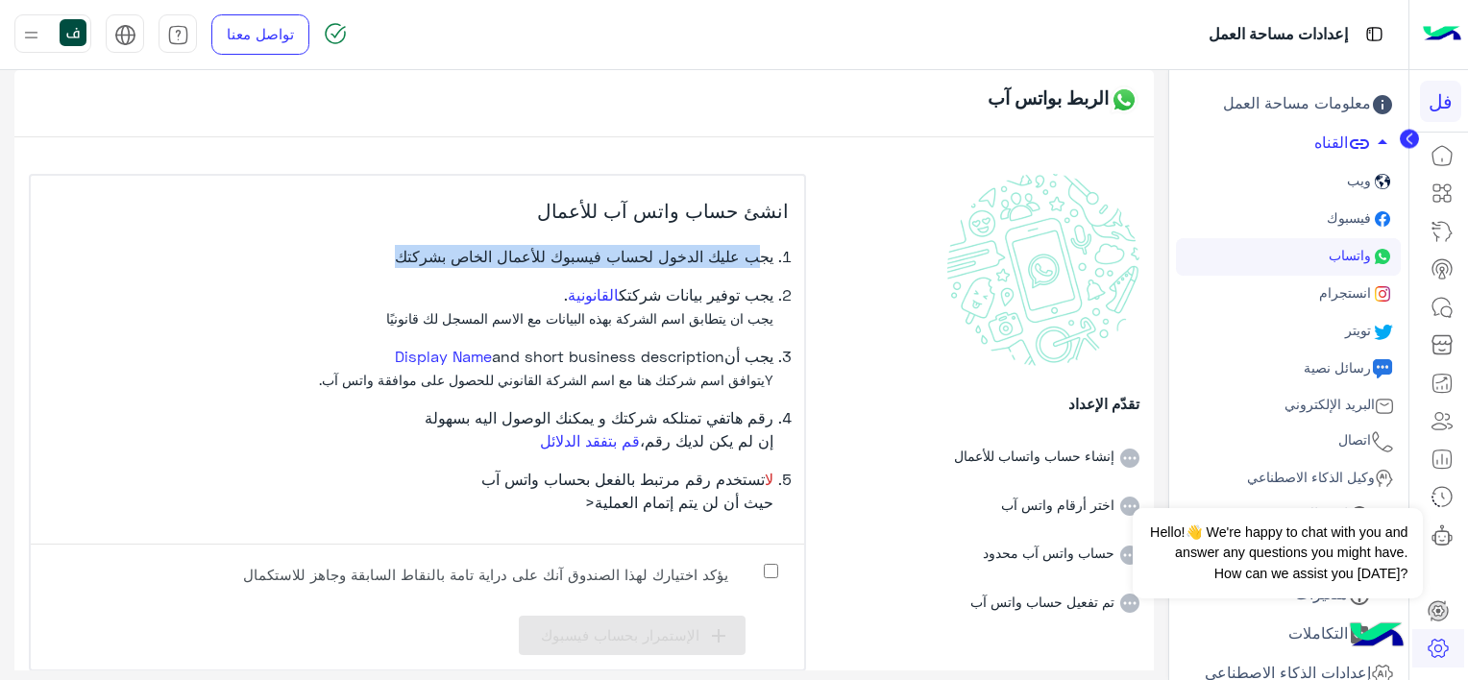
drag, startPoint x: 692, startPoint y: 315, endPoint x: 386, endPoint y: 279, distance: 307.7
click at [386, 279] on li "يجب عليك الدخول لحساب فيسبوك للأعمال الخاص بشركتك" at bounding box center [409, 264] width 727 height 38
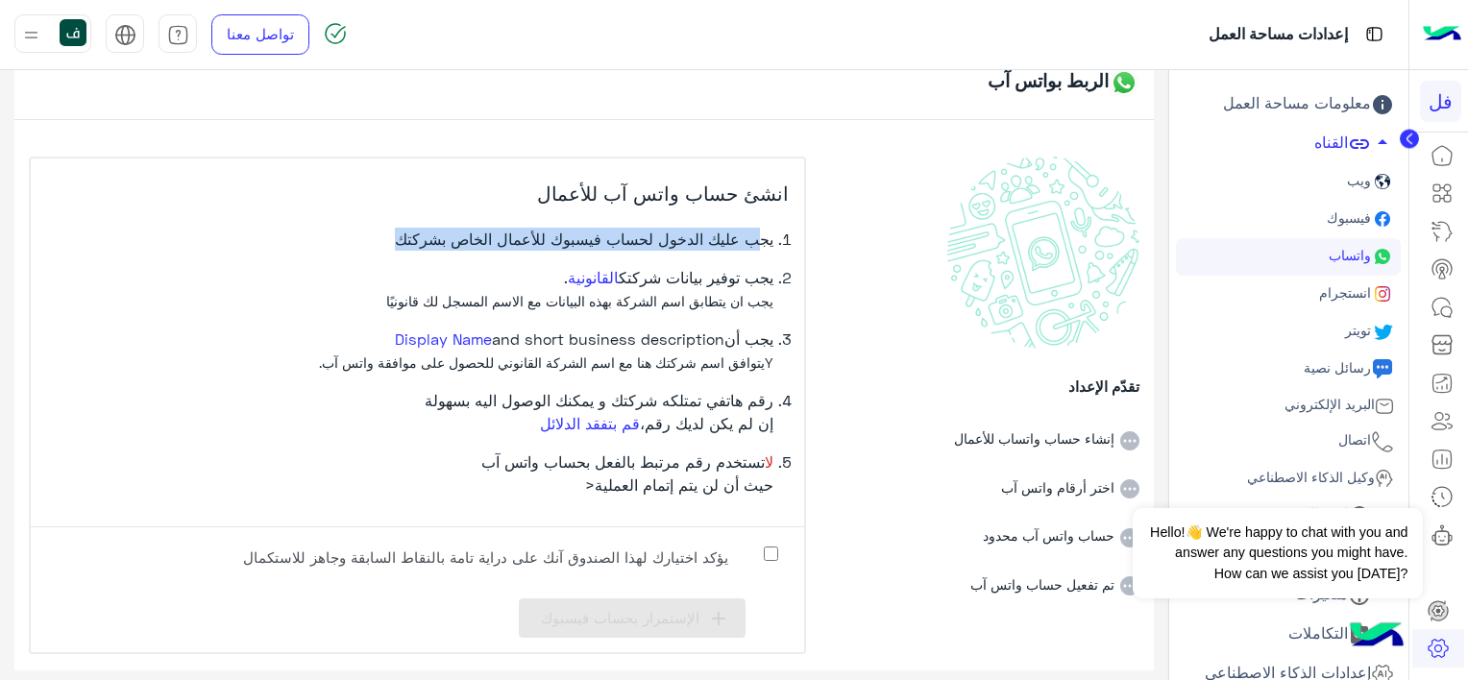
scroll to position [21, 0]
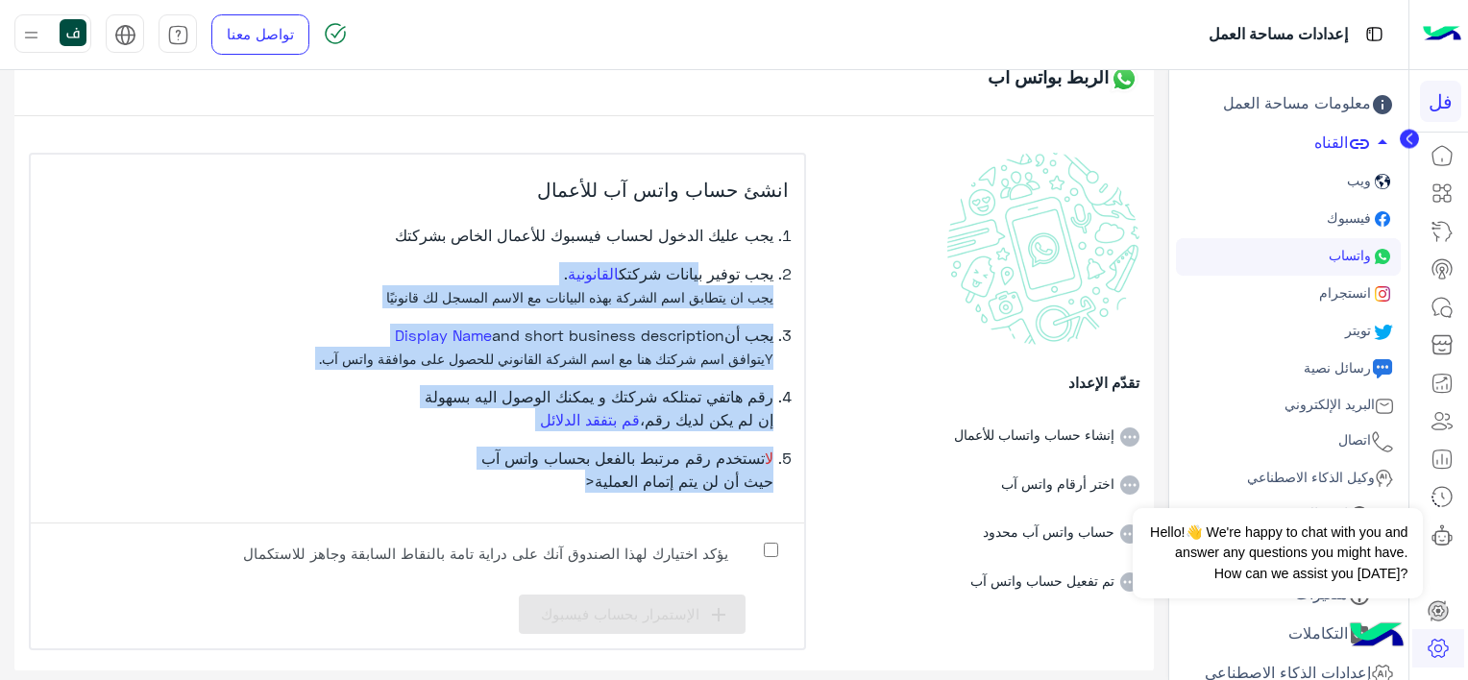
drag, startPoint x: 672, startPoint y: 281, endPoint x: 419, endPoint y: 472, distance: 317.0
click at [419, 472] on ol "يجب عليك الدخول لحساب فيسبوك للأعمال الخاص بشركتك يجب توفير بيانات شركتك القانو…" at bounding box center [417, 366] width 743 height 284
drag, startPoint x: 419, startPoint y: 472, endPoint x: 369, endPoint y: 473, distance: 50.0
click at [369, 473] on li "لا تستخدم رقم مرتبط بالفعل بحساب واتس آب حيث أن لن يتم إتمام العملية<" at bounding box center [409, 477] width 727 height 61
click at [526, 506] on li "لا تستخدم رقم مرتبط بالفعل بحساب واتس آب حيث أن لن يتم إتمام العملية<" at bounding box center [409, 477] width 727 height 61
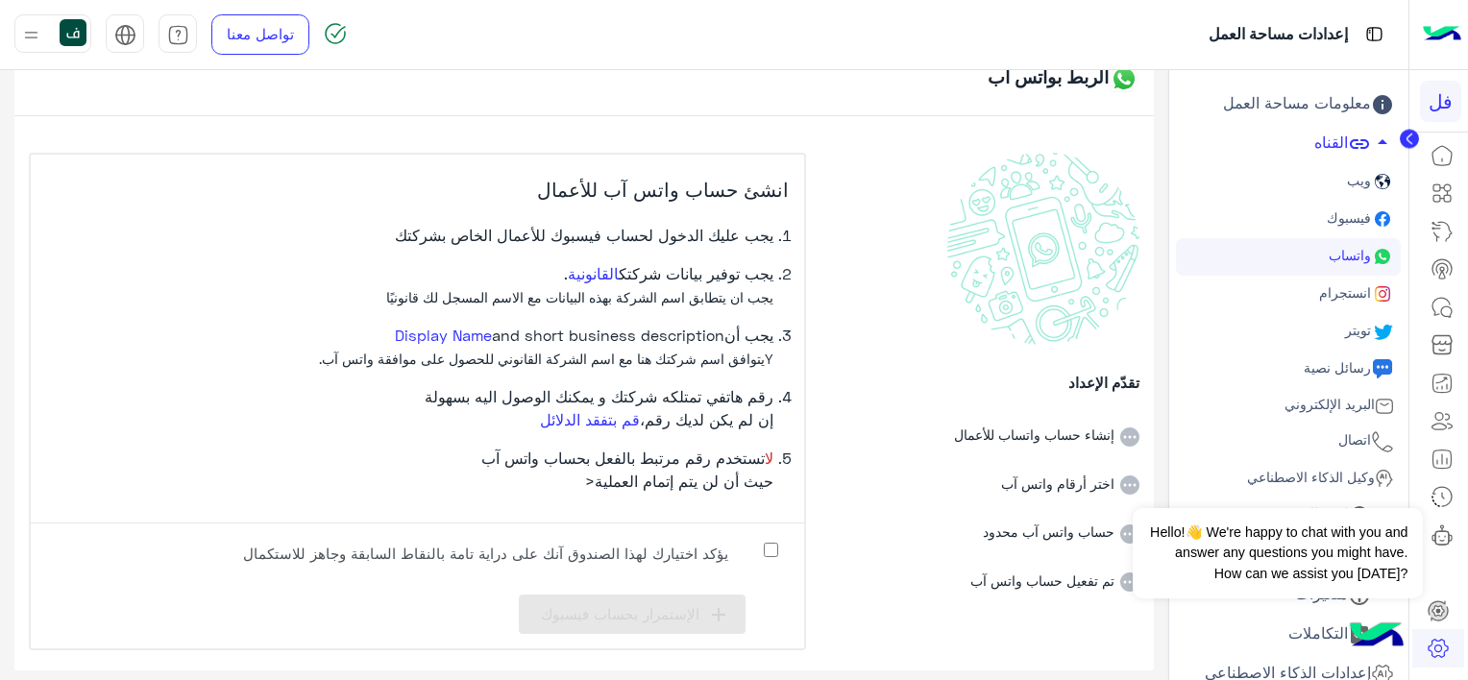
drag, startPoint x: 544, startPoint y: 487, endPoint x: 556, endPoint y: 476, distance: 17.0
click at [556, 476] on li "لا تستخدم رقم مرتبط بالفعل بحساب واتس آب حيث أن لن يتم إتمام العملية<" at bounding box center [409, 477] width 727 height 61
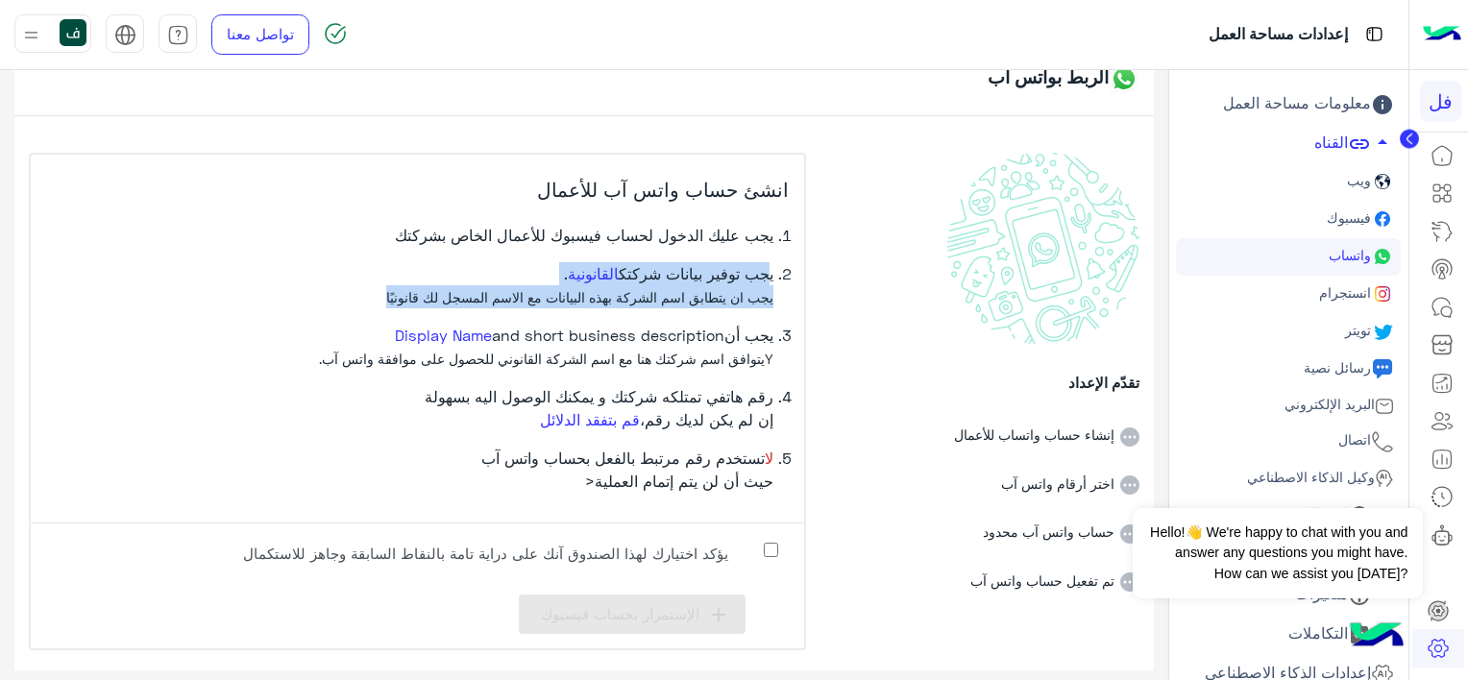
drag, startPoint x: 772, startPoint y: 277, endPoint x: 367, endPoint y: 305, distance: 406.4
click at [367, 305] on li "يجب توفير بيانات شركتك القانونية . يجب ان يتطابق اسم الشركة بهذه البيانات مع ال…" at bounding box center [409, 292] width 727 height 61
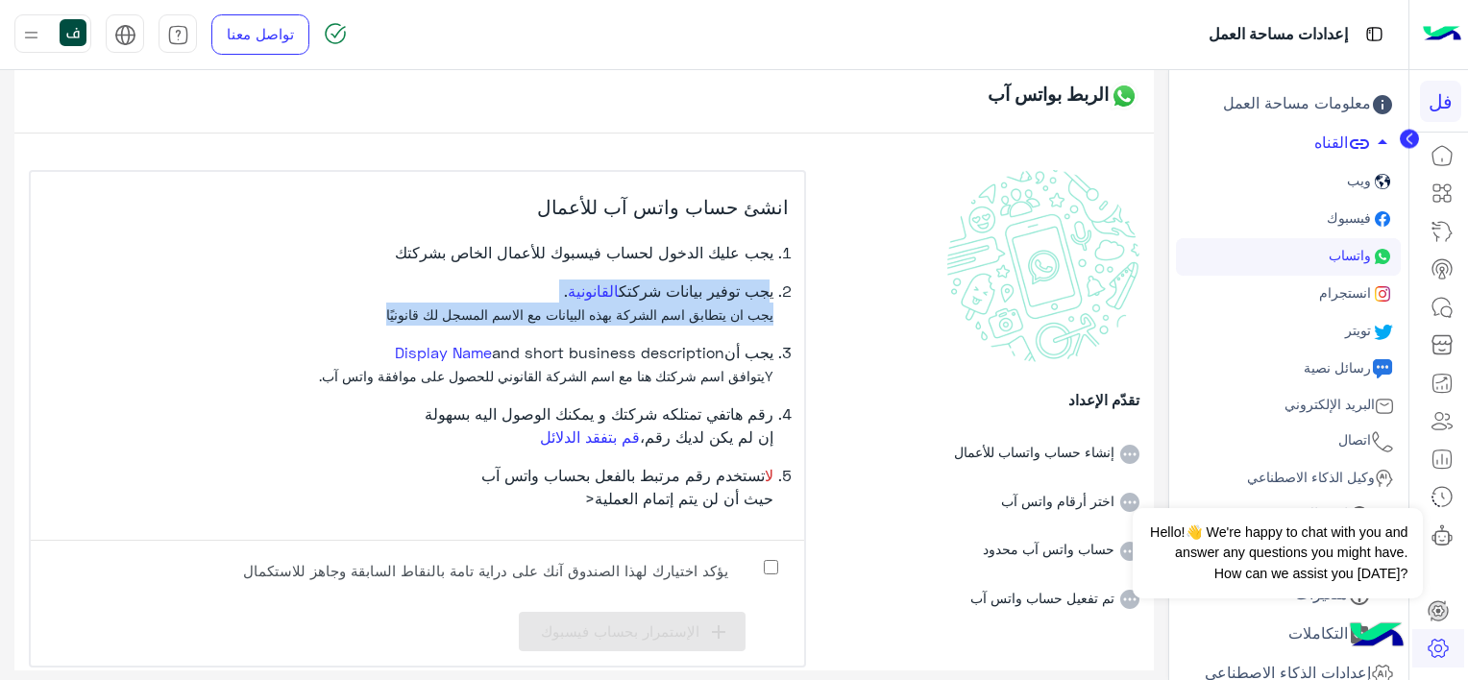
scroll to position [0, 0]
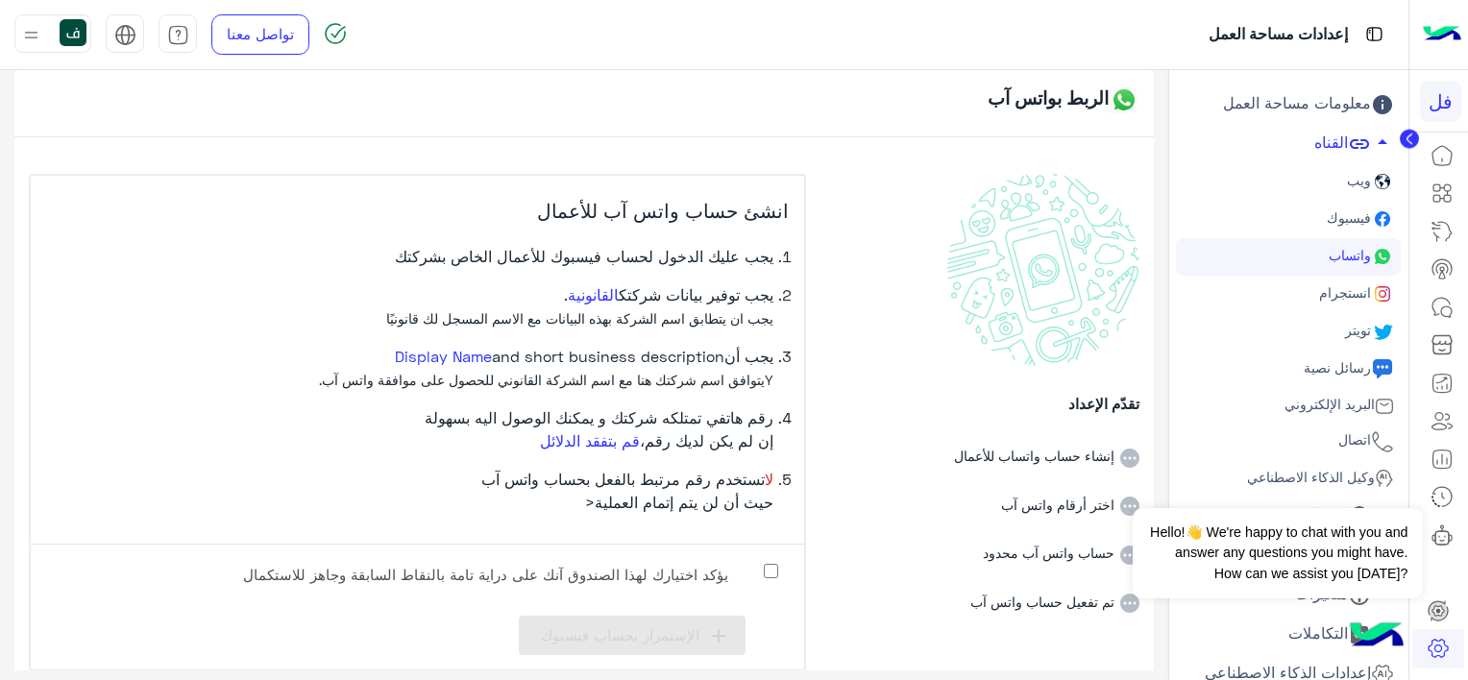
click at [926, 490] on li "اختر أرقام واتس آب" at bounding box center [980, 492] width 318 height 49
click at [57, 37] on div at bounding box center [52, 33] width 77 height 38
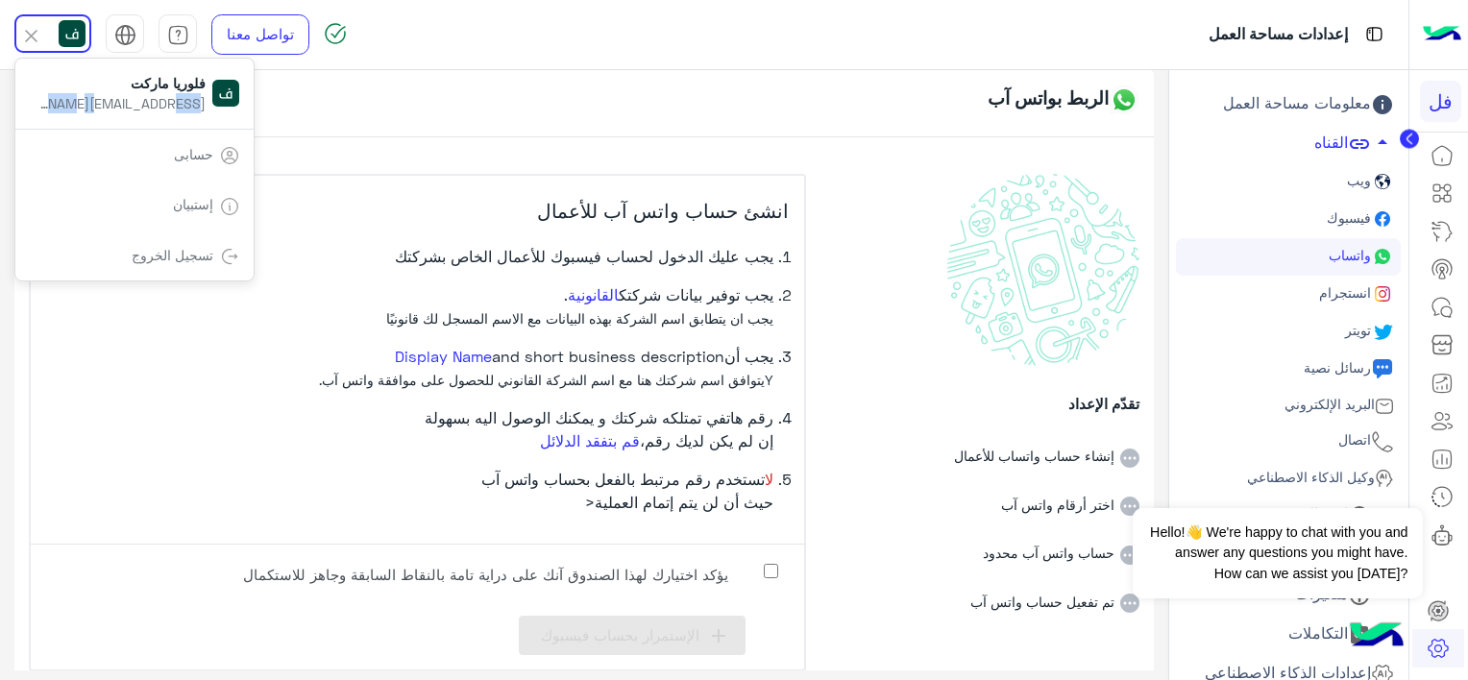
drag, startPoint x: 100, startPoint y: 100, endPoint x: 205, endPoint y: 119, distance: 106.5
click at [205, 119] on div "فلوريا ماركت floriamarket2023@gmail.com" at bounding box center [134, 94] width 238 height 70
drag, startPoint x: 205, startPoint y: 119, endPoint x: 414, endPoint y: 106, distance: 209.8
click at [414, 106] on div "الربط بواتس آب" at bounding box center [583, 103] width 1139 height 67
